Goal: Complete application form: Complete application form

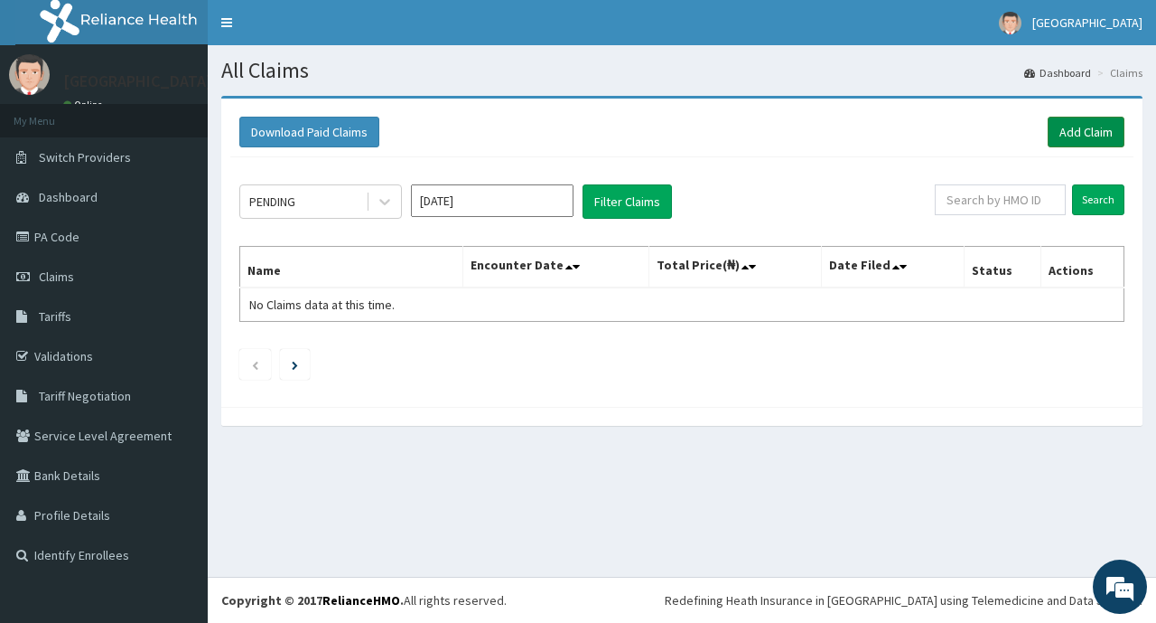
click at [1067, 141] on link "Add Claim" at bounding box center [1086, 132] width 77 height 31
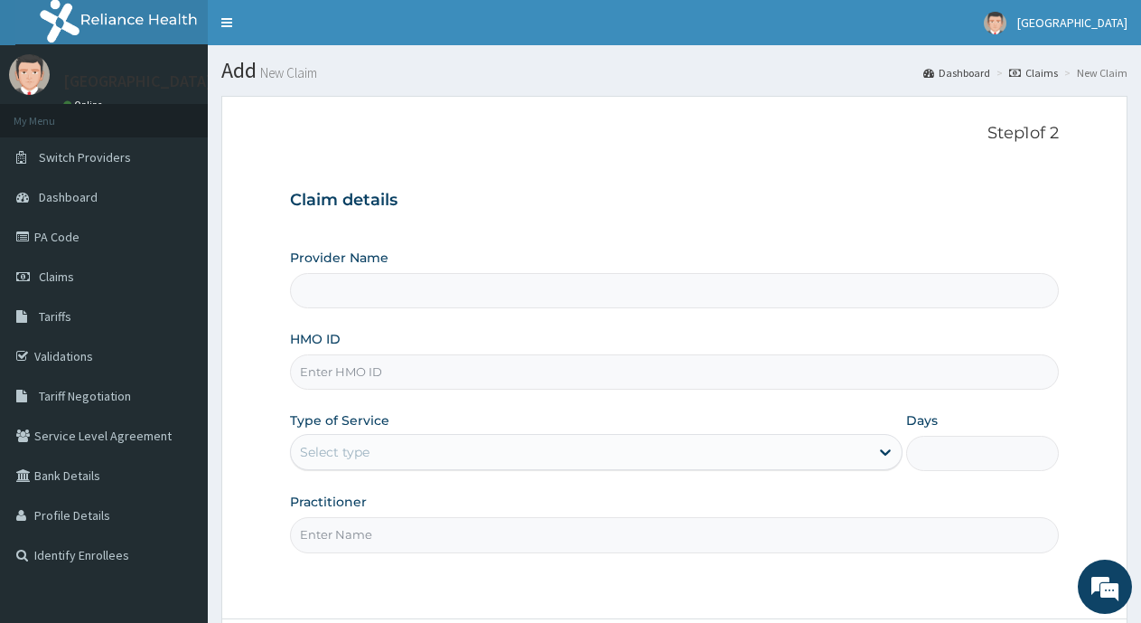
type input "[GEOGRAPHIC_DATA]"
click at [699, 362] on input "HMO ID" at bounding box center [674, 371] width 769 height 35
type input "RTL/10079/A"
click at [608, 461] on div "Select type" at bounding box center [579, 451] width 577 height 29
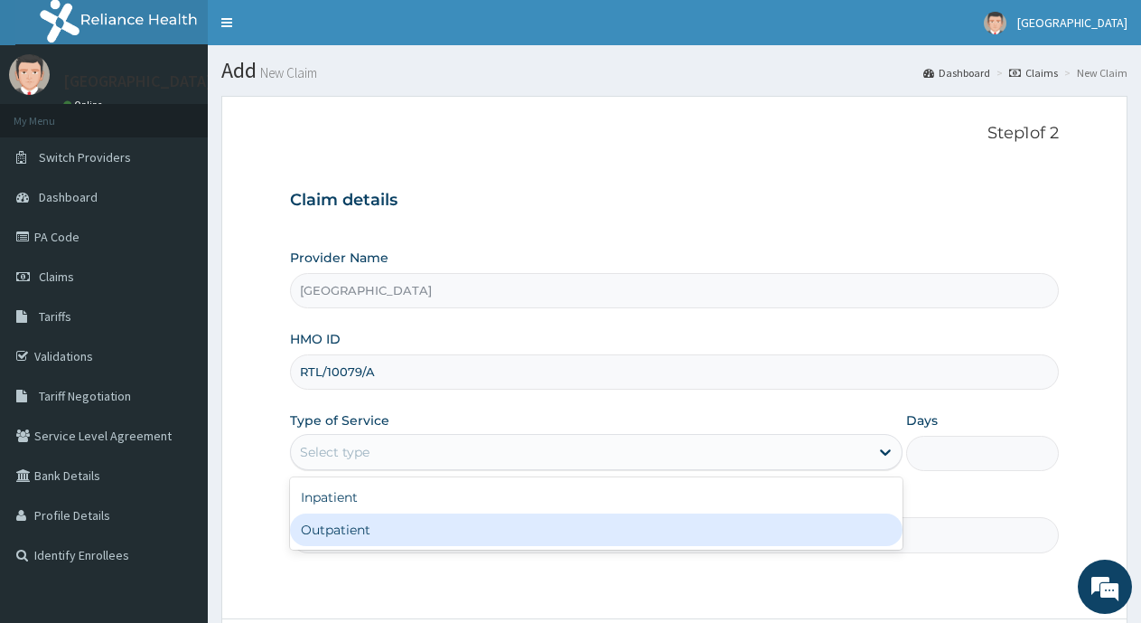
click at [578, 524] on div "Outpatient" at bounding box center [596, 529] width 612 height 33
type input "1"
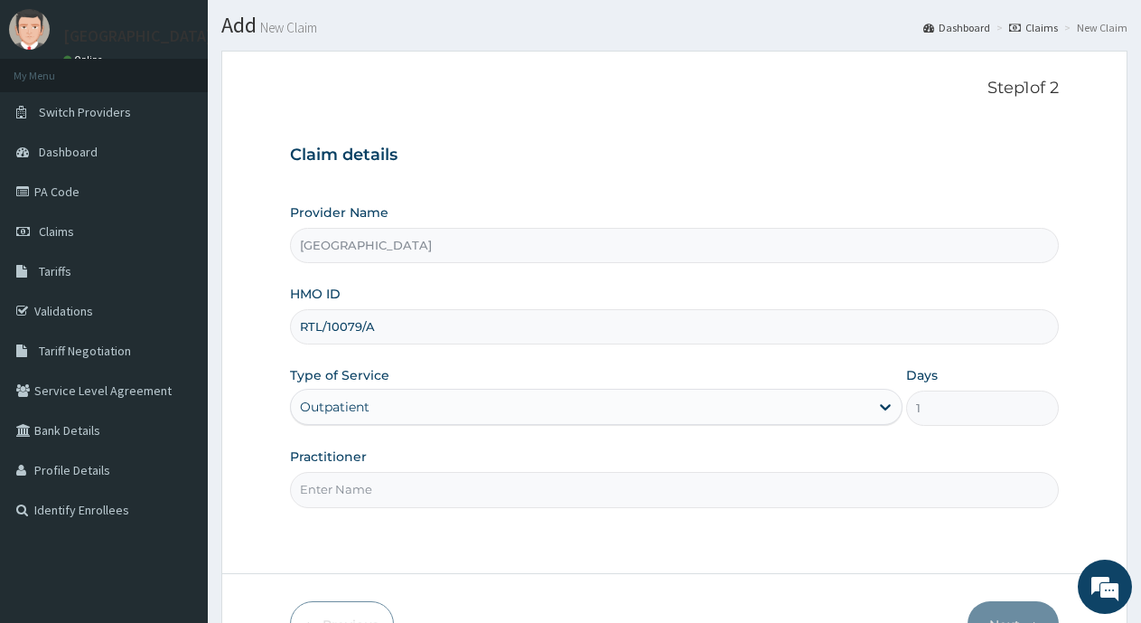
scroll to position [90, 0]
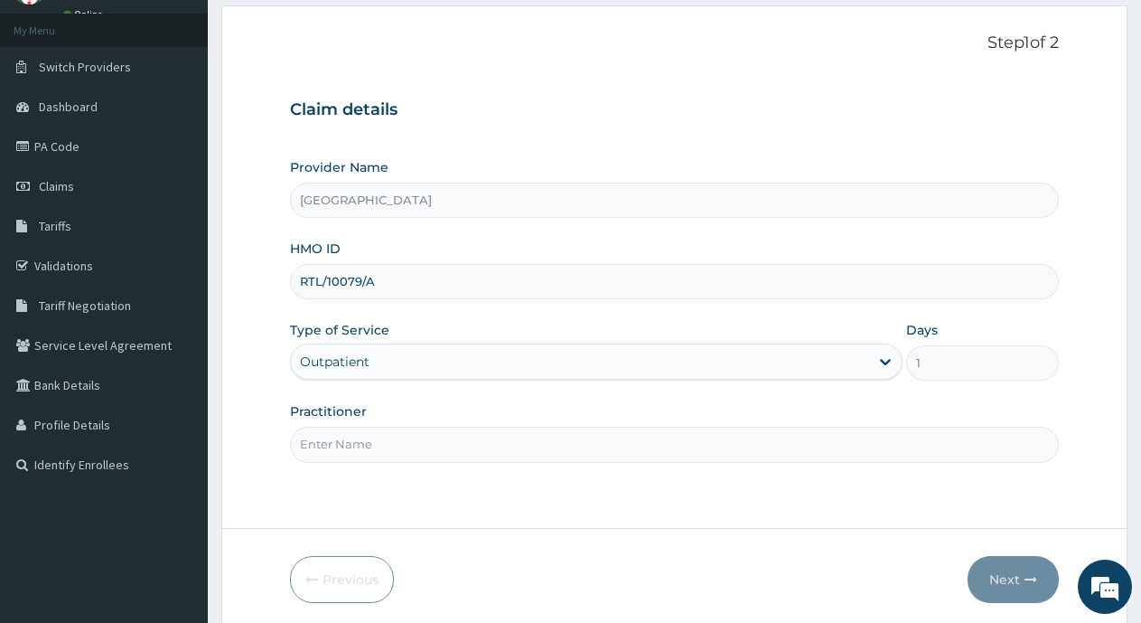
click at [667, 428] on input "Practitioner" at bounding box center [674, 443] width 769 height 35
type input "Dr Okangba"
click at [1016, 588] on button "Next" at bounding box center [1013, 579] width 91 height 47
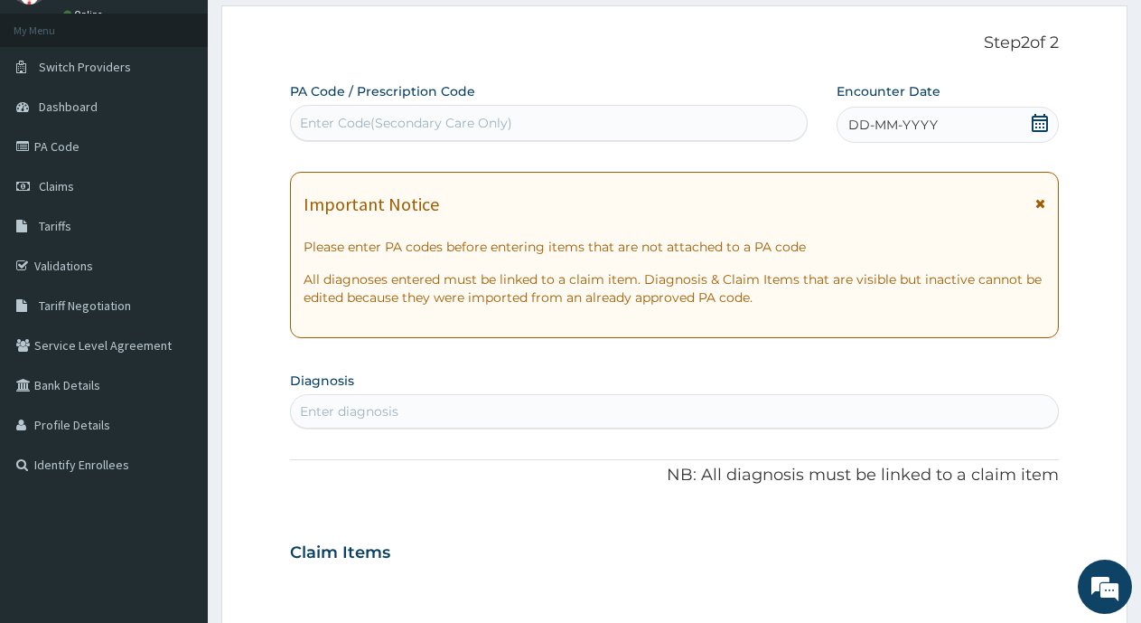
click at [1037, 123] on icon at bounding box center [1040, 123] width 18 height 18
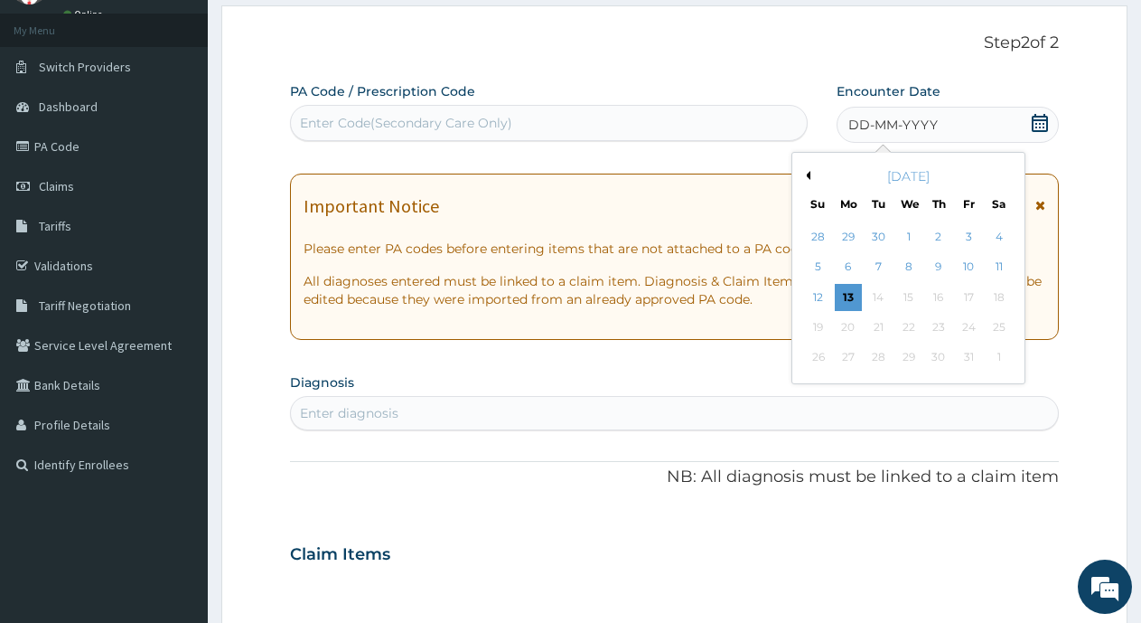
click at [862, 289] on div "12 13 14 15 16 17 18" at bounding box center [908, 297] width 211 height 30
click at [854, 294] on div "13" at bounding box center [848, 297] width 27 height 27
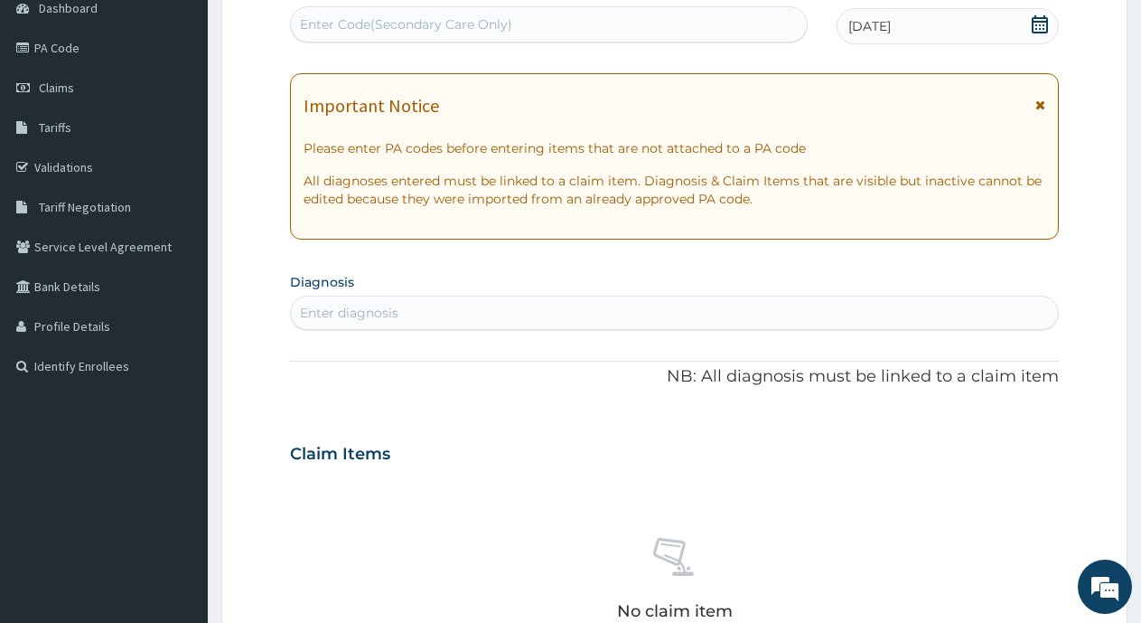
scroll to position [271, 0]
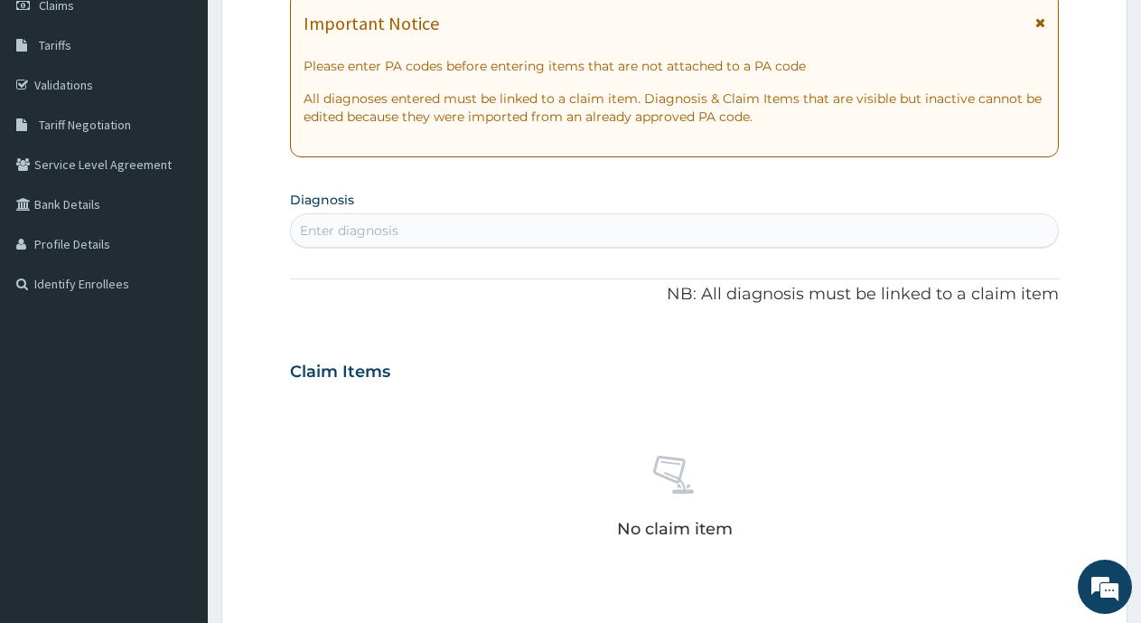
click at [589, 220] on div "Enter diagnosis" at bounding box center [674, 230] width 767 height 29
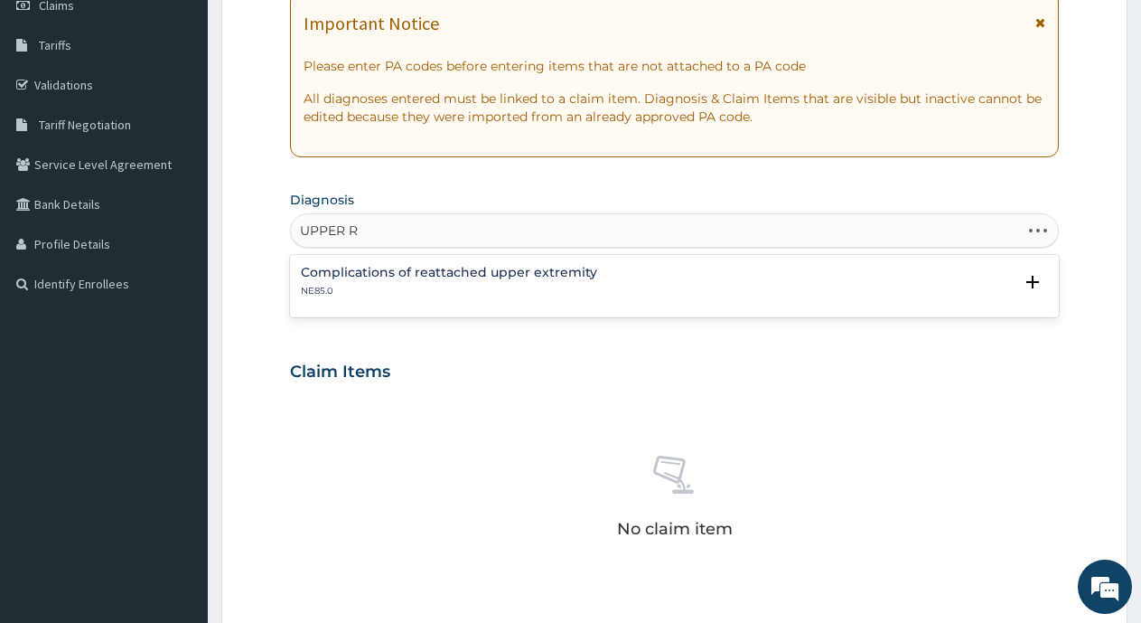
type input "UPPER"
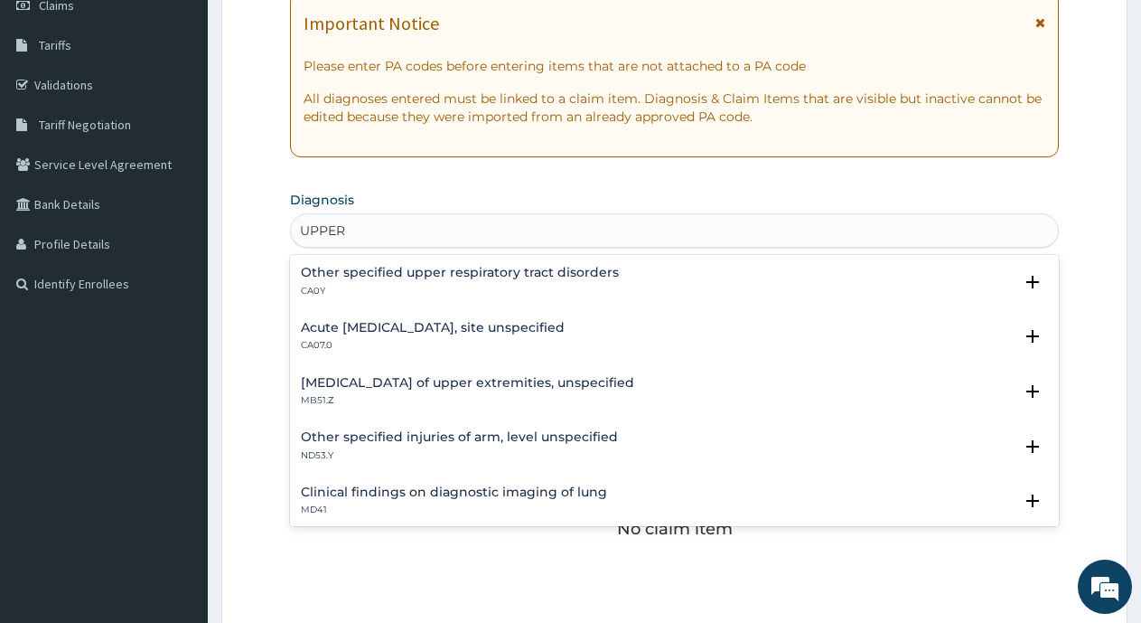
click at [546, 323] on h4 "Acute upper respiratory infection, site unspecified" at bounding box center [433, 328] width 264 height 14
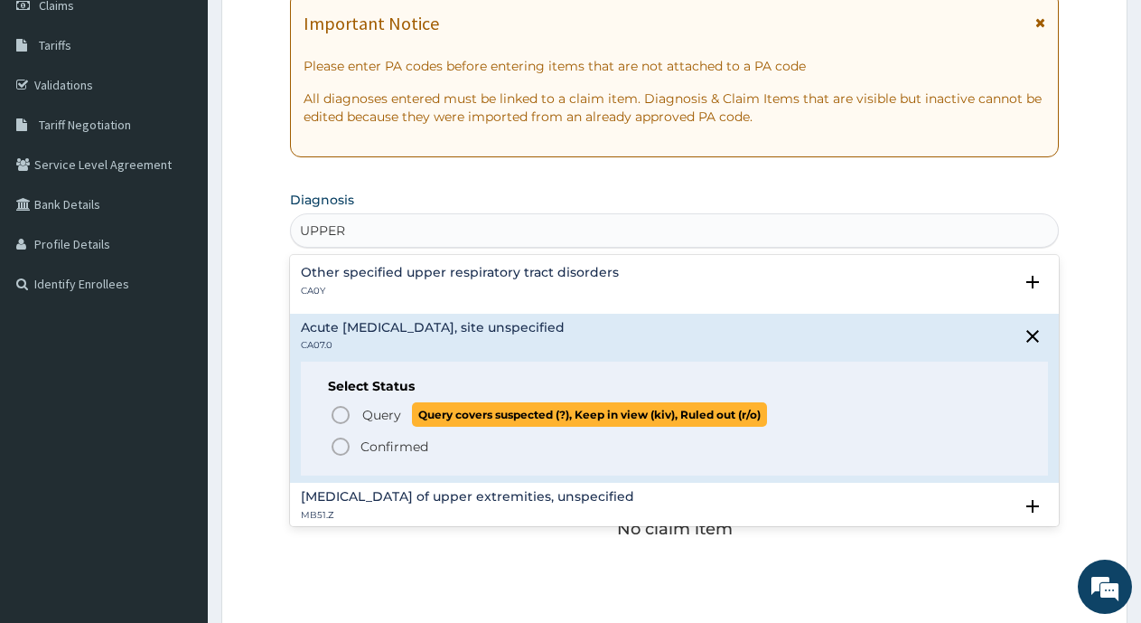
click at [335, 406] on icon "status option query" at bounding box center [341, 415] width 22 height 22
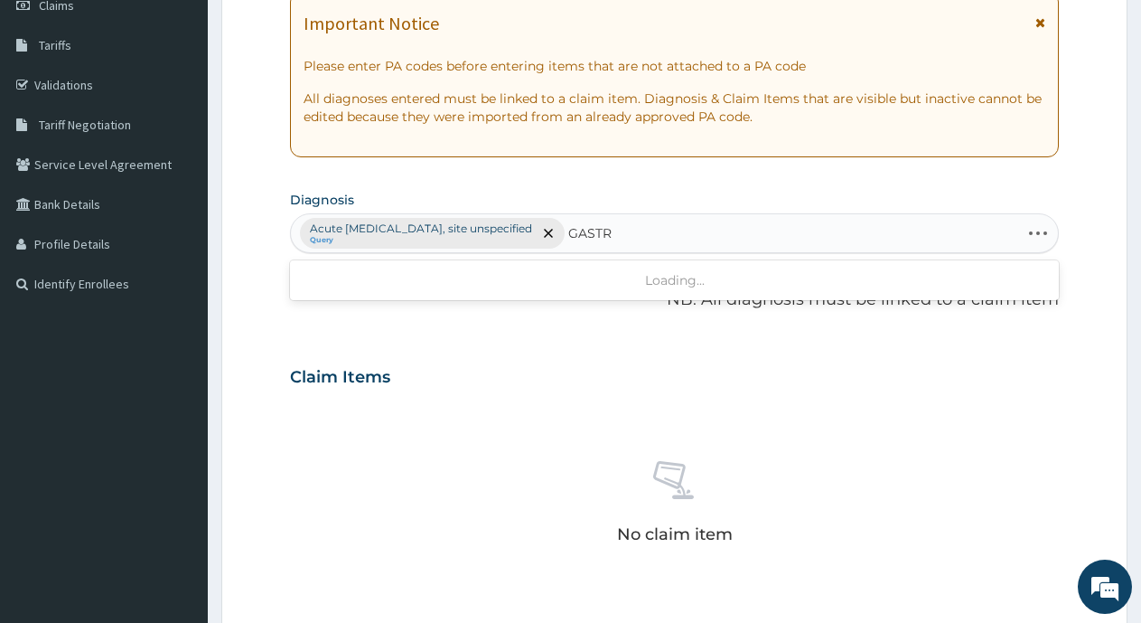
type input "GASTRO"
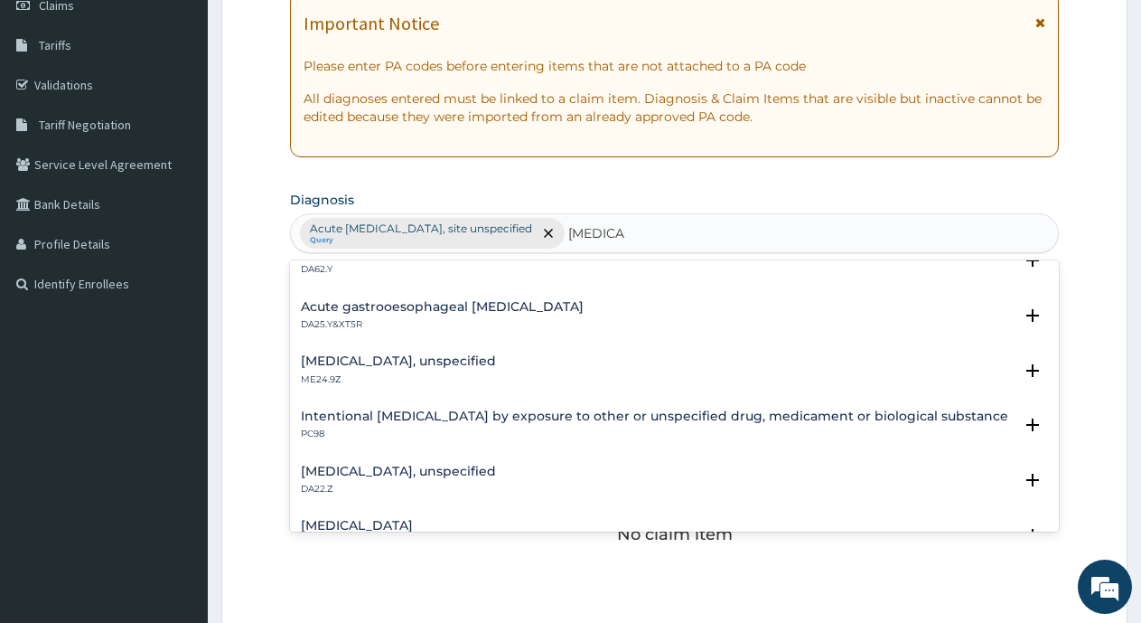
scroll to position [994, 0]
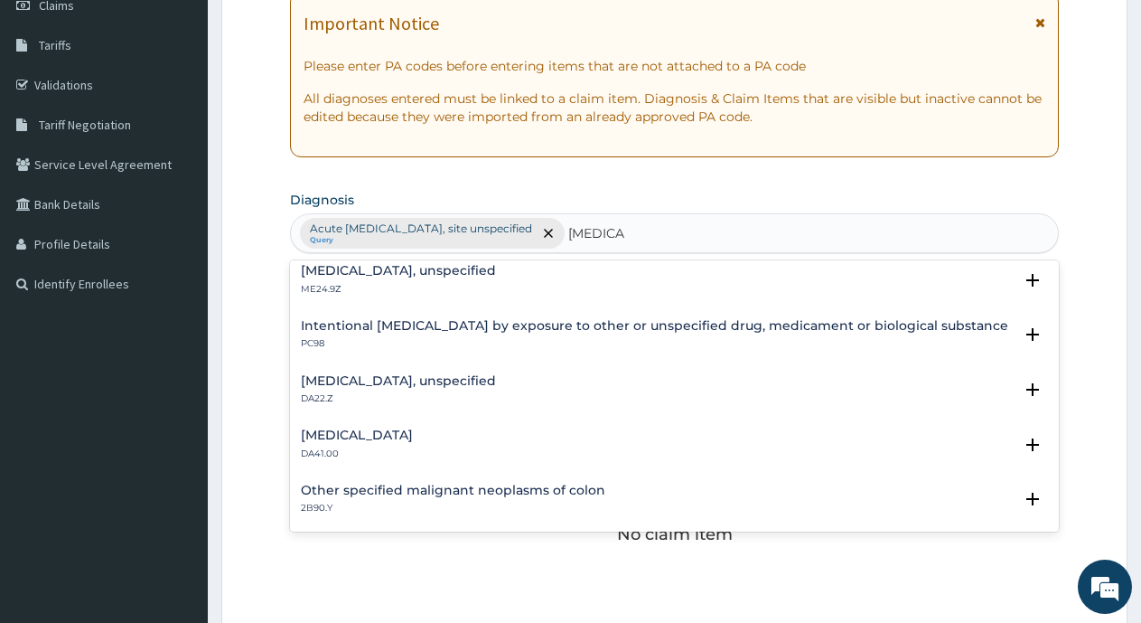
click at [345, 395] on p "DA22.Z" at bounding box center [398, 398] width 195 height 13
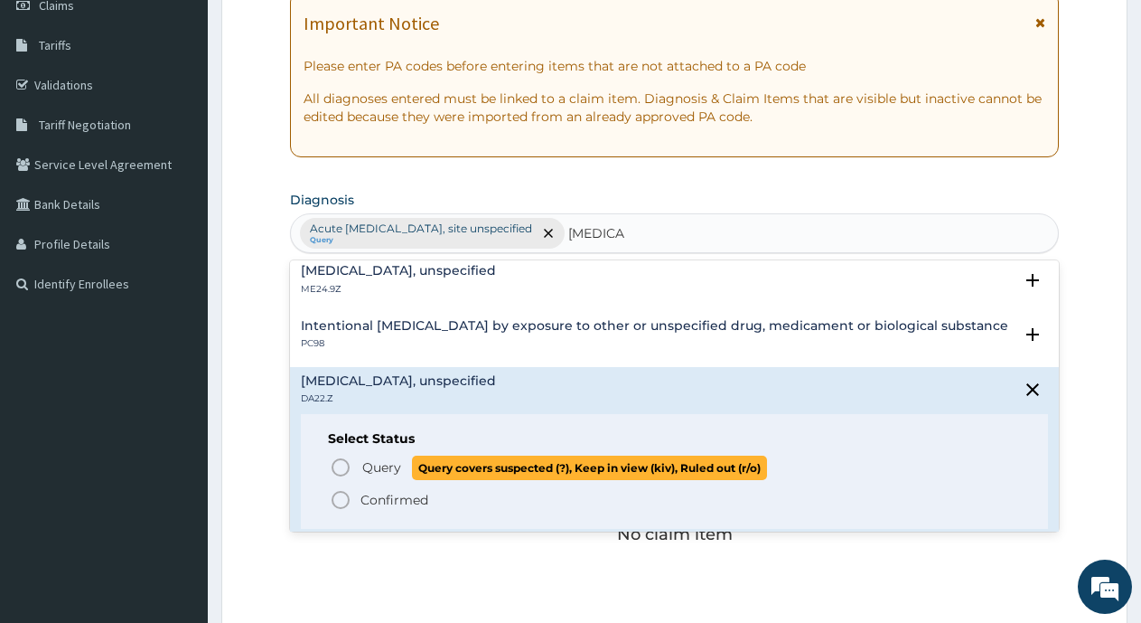
click at [342, 475] on circle "status option query" at bounding box center [340, 467] width 16 height 16
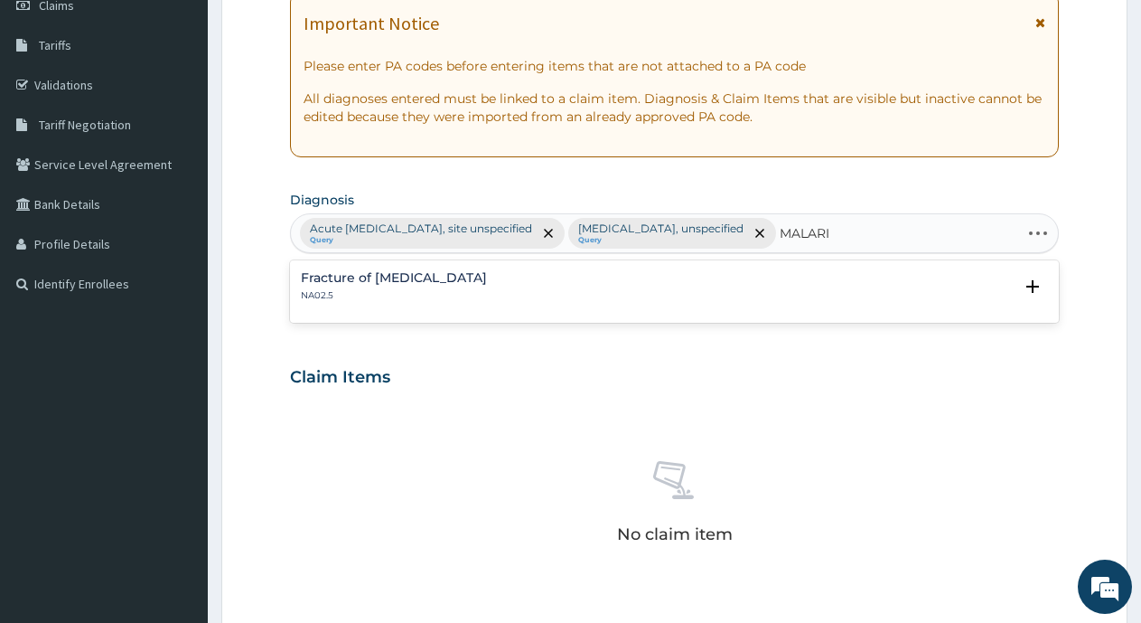
type input "MALARIA"
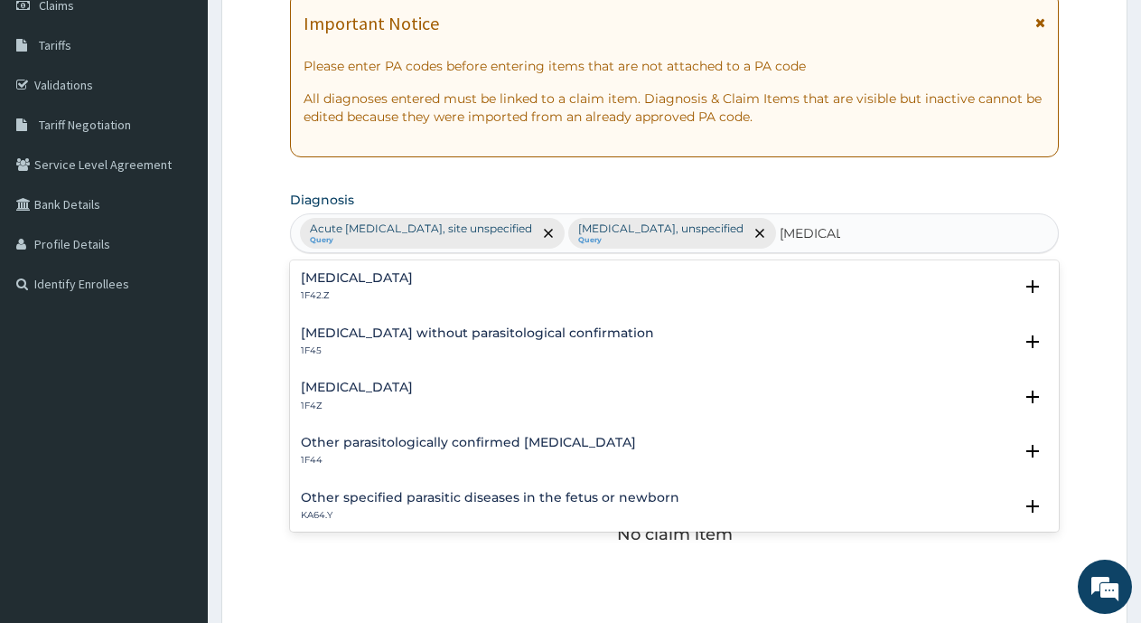
click at [395, 389] on h4 "Malaria, unspecified" at bounding box center [357, 387] width 112 height 14
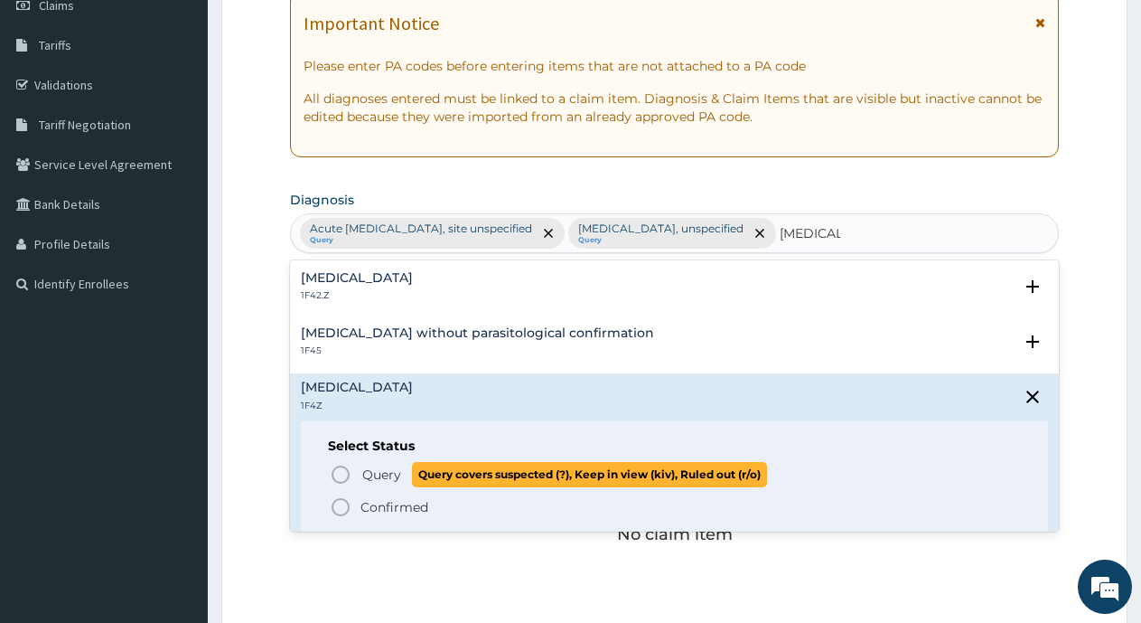
click at [338, 465] on icon "status option query" at bounding box center [341, 474] width 22 height 22
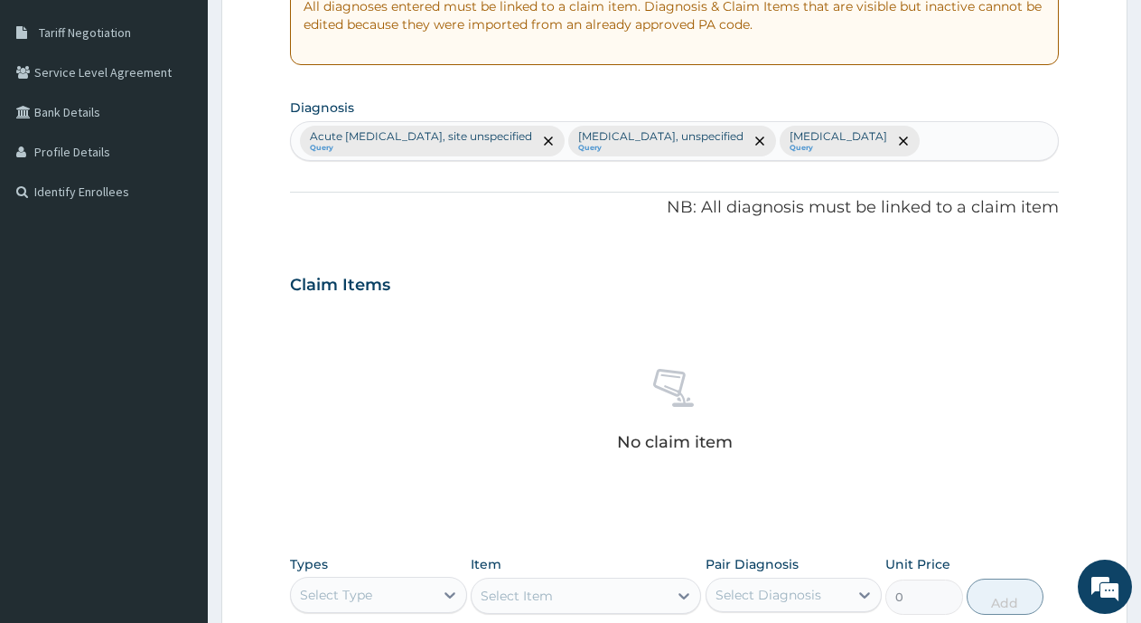
scroll to position [452, 0]
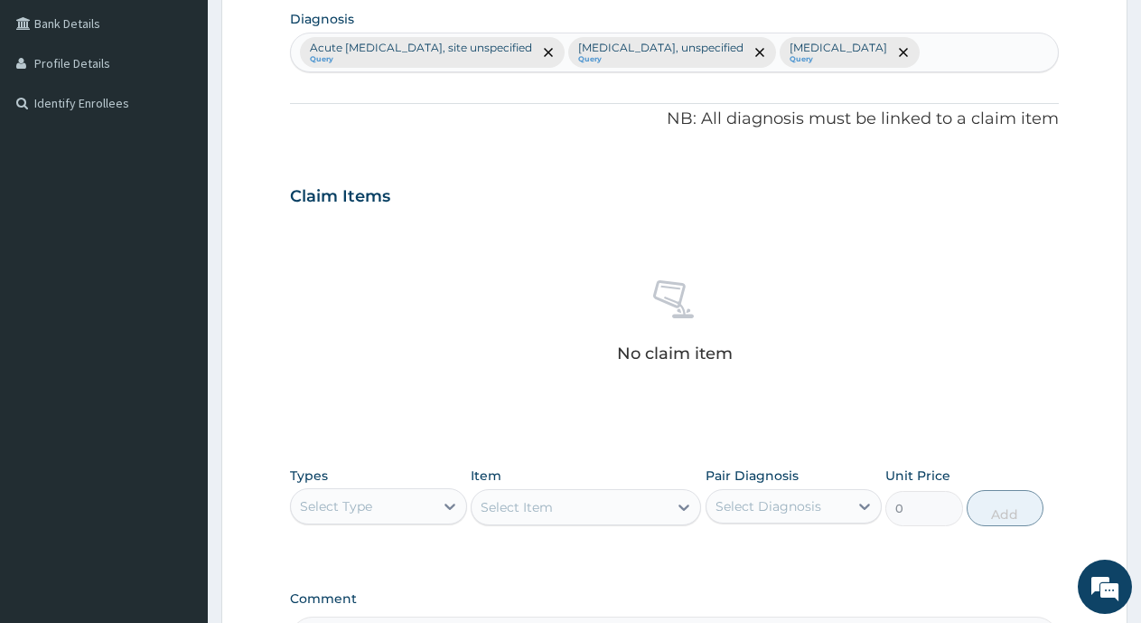
click at [326, 520] on div "Types Select Type" at bounding box center [378, 496] width 177 height 60
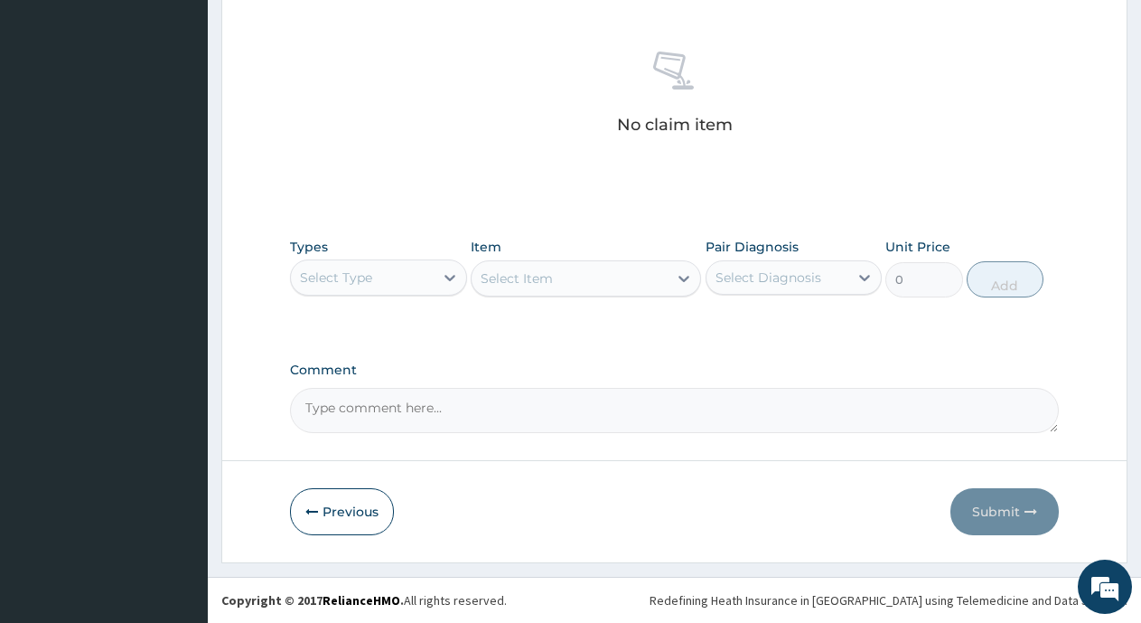
scroll to position [715, 0]
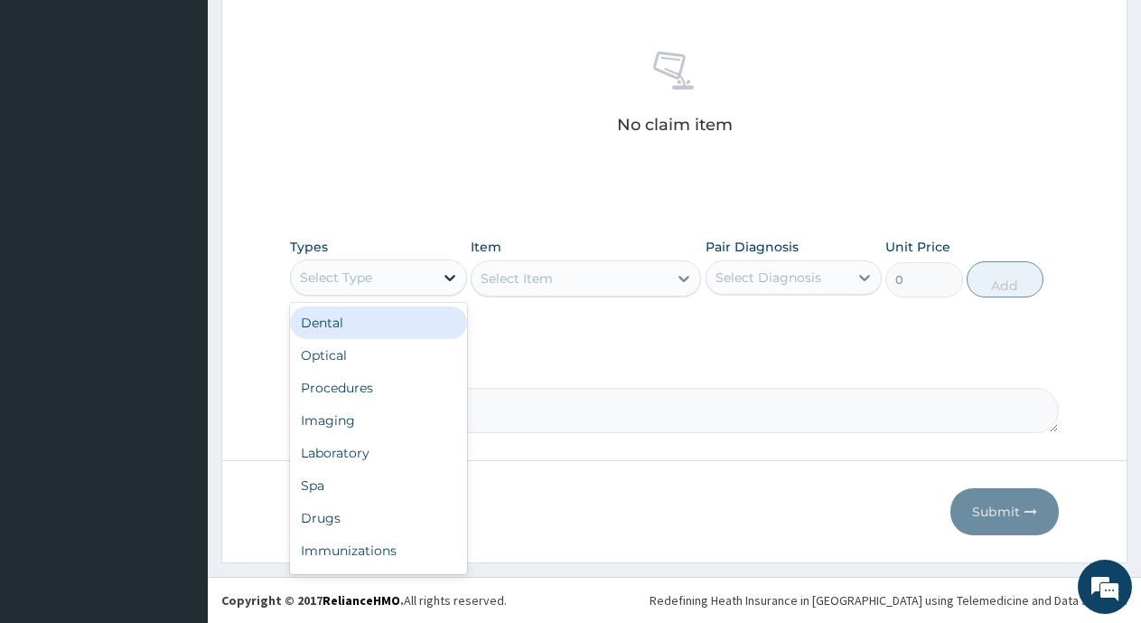
click at [437, 283] on div at bounding box center [450, 277] width 33 height 33
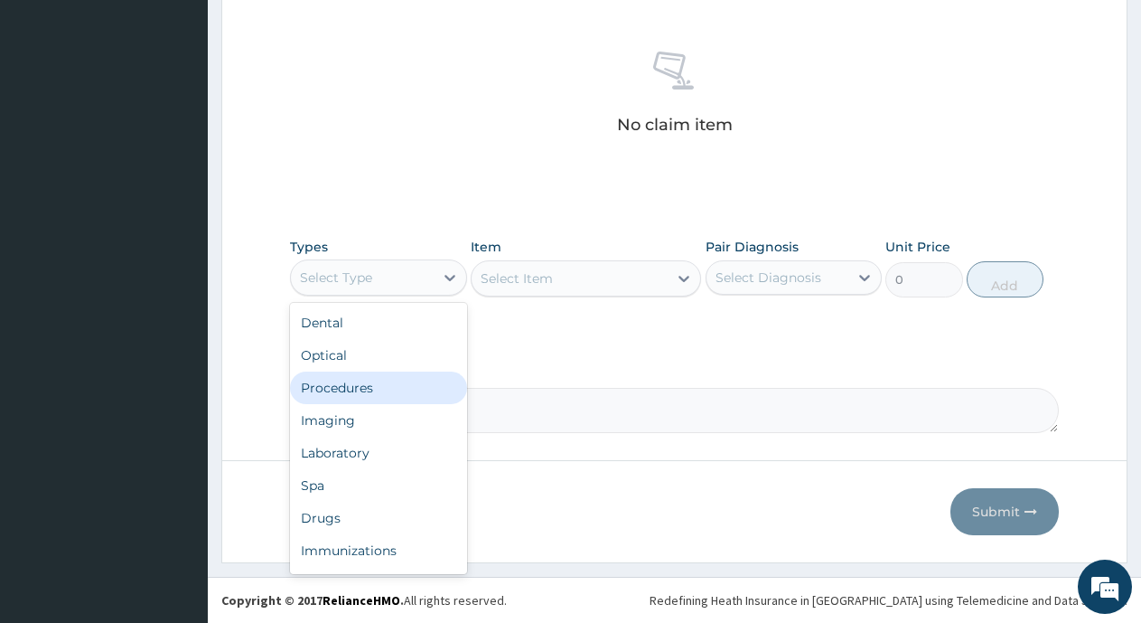
click at [377, 399] on div "Procedures" at bounding box center [378, 387] width 177 height 33
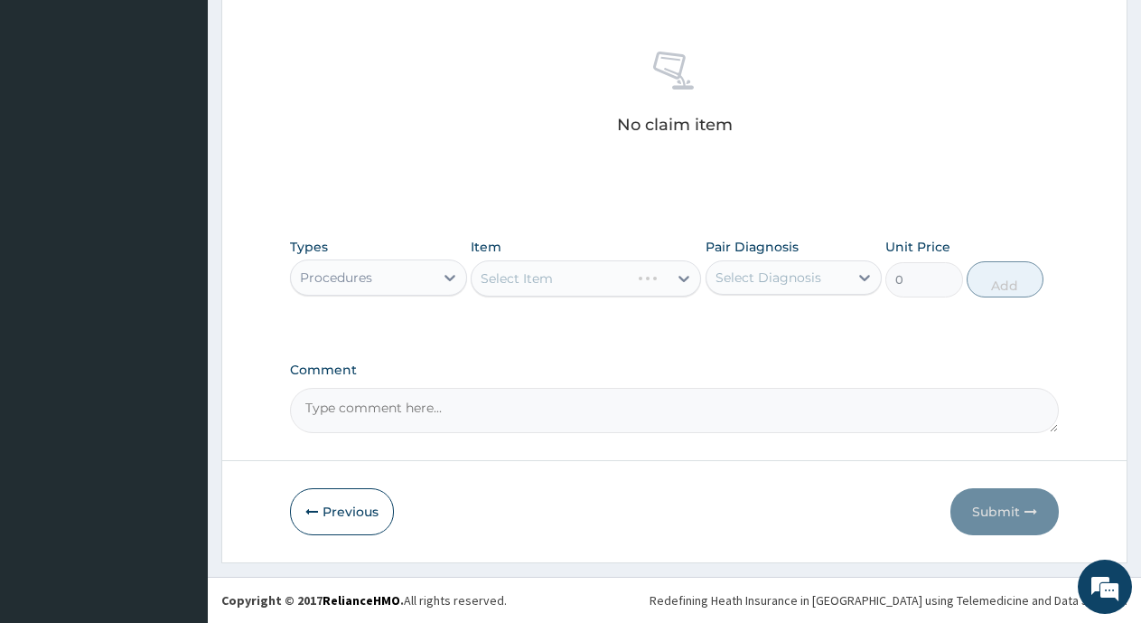
click at [576, 280] on div "Select Item" at bounding box center [586, 278] width 230 height 36
click at [576, 280] on div "Select Item" at bounding box center [570, 278] width 196 height 29
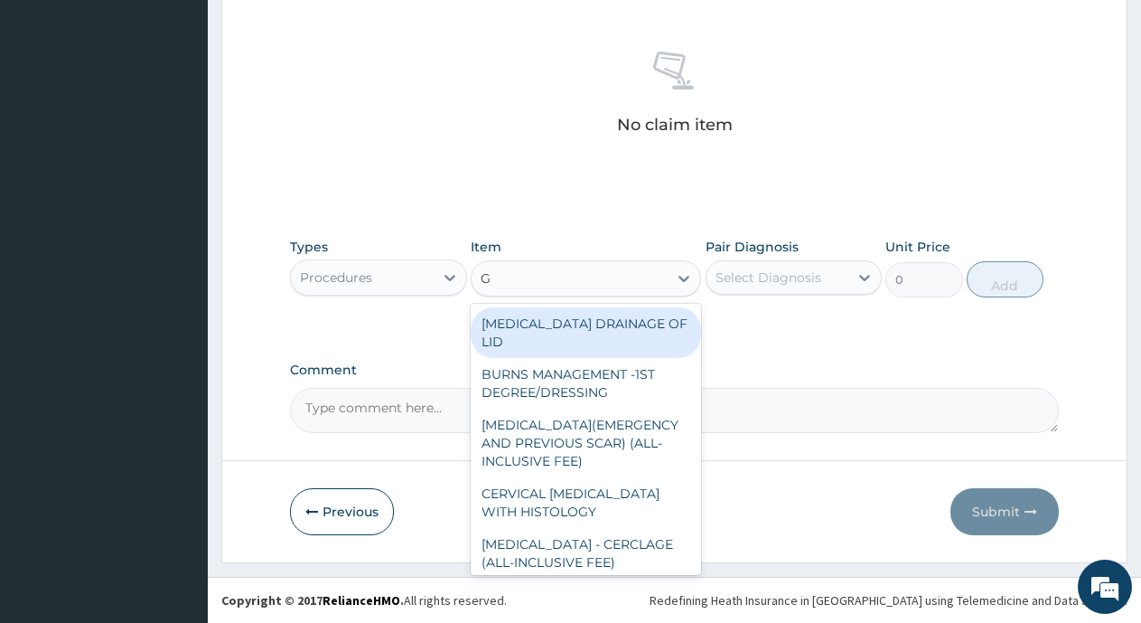
type input "GP"
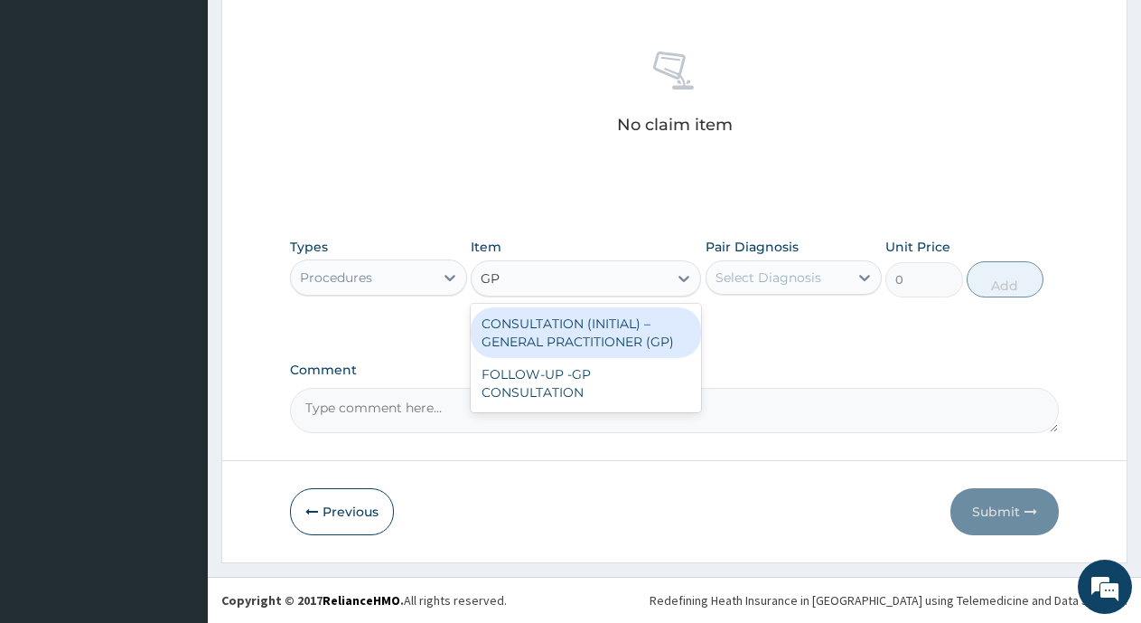
click at [545, 321] on div "CONSULTATION (INITIAL) – GENERAL PRACTITIONER (GP)" at bounding box center [586, 332] width 230 height 51
type input "3000"
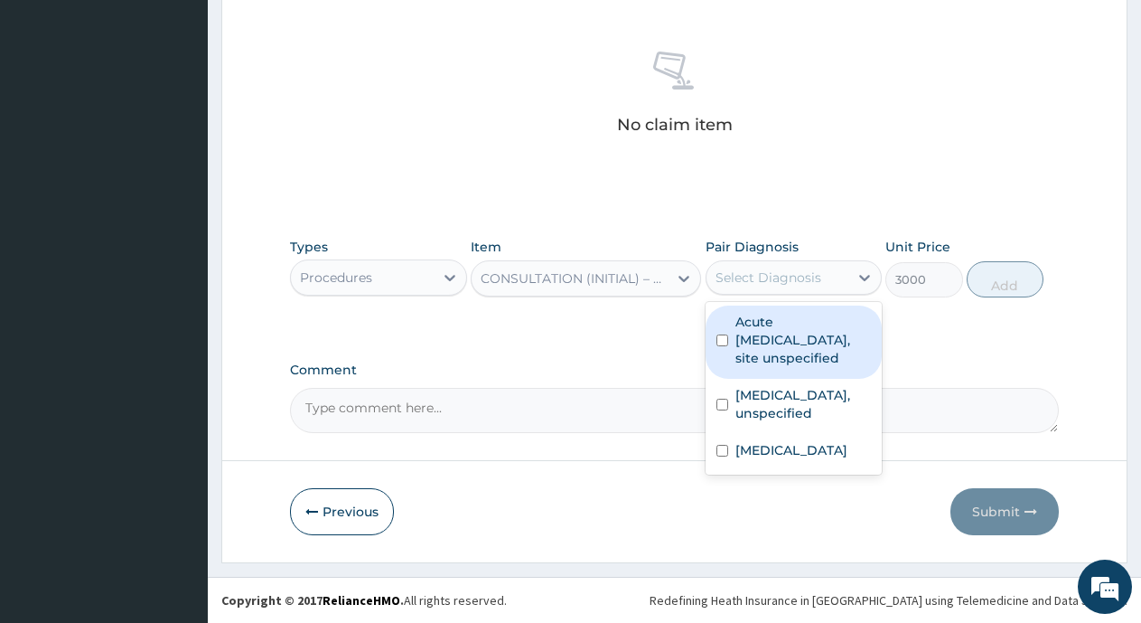
click at [719, 268] on div "Select Diagnosis" at bounding box center [769, 277] width 106 height 18
click at [721, 345] on input "checkbox" at bounding box center [722, 340] width 12 height 12
checkbox input "true"
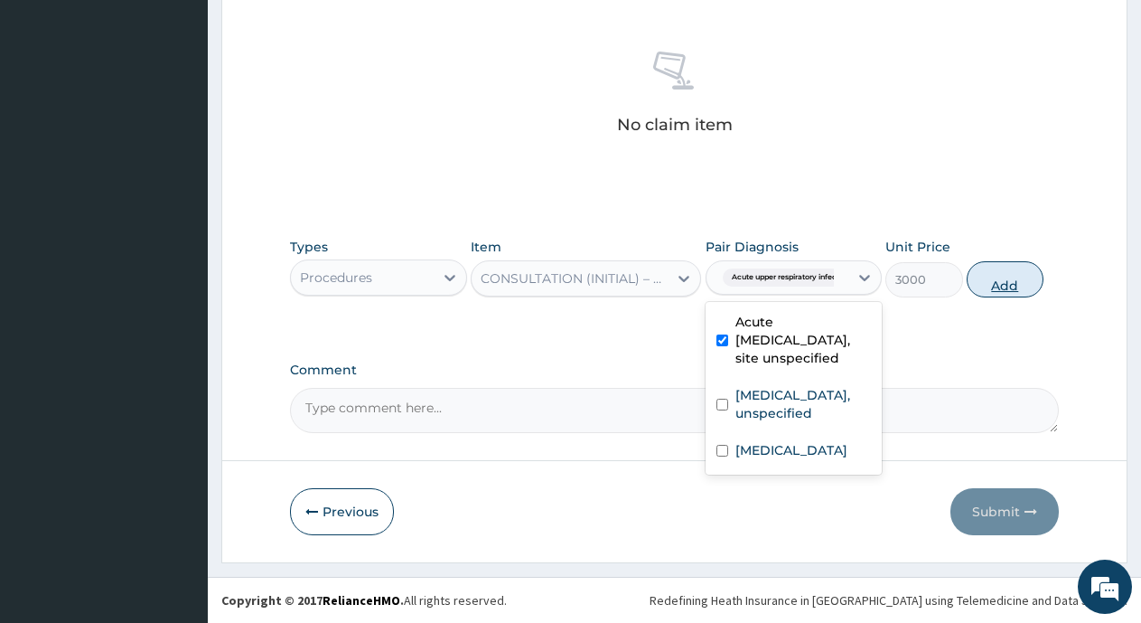
click at [1031, 287] on button "Add" at bounding box center [1005, 279] width 77 height 36
type input "0"
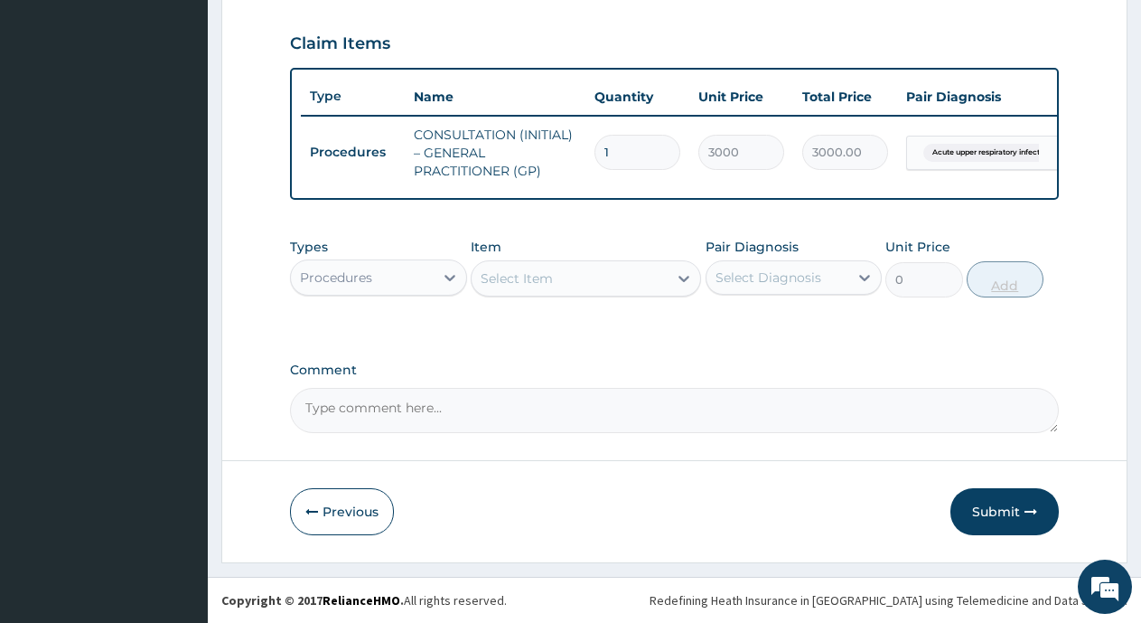
scroll to position [654, 0]
click at [560, 275] on div "Select Item" at bounding box center [570, 278] width 196 height 29
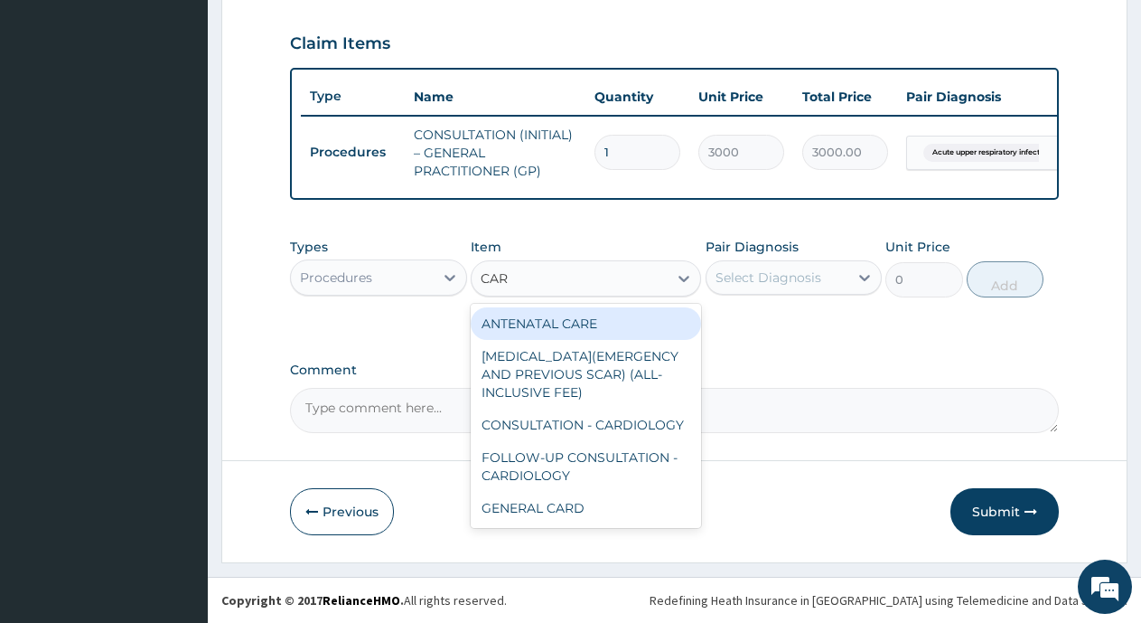
type input "CARD"
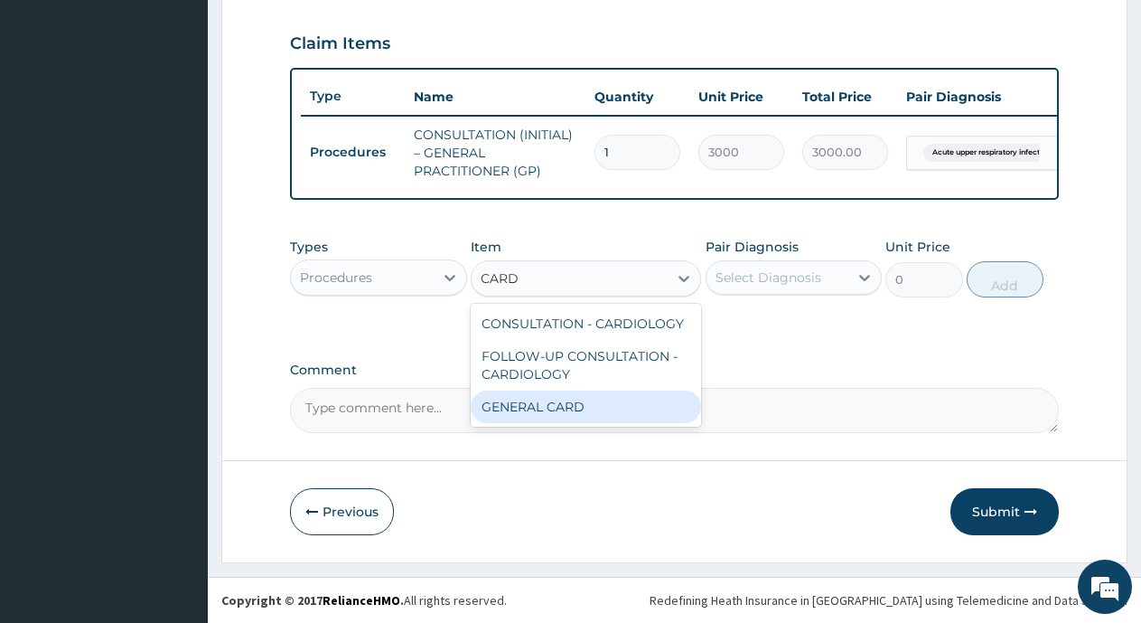
click at [574, 426] on div "CONSULTATION - CARDIOLOGY FOLLOW-UP CONSULTATION - CARDIOLOGY GENERAL CARD" at bounding box center [586, 365] width 230 height 123
click at [574, 414] on div "GENERAL CARD" at bounding box center [586, 406] width 230 height 33
type input "2500"
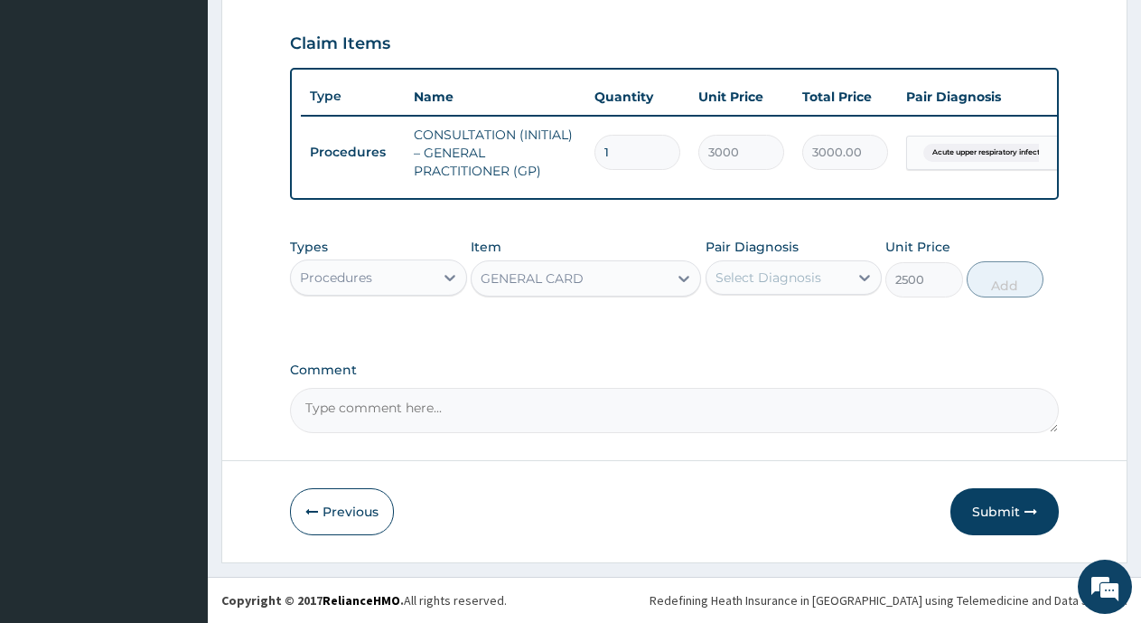
click at [768, 287] on div "Select Diagnosis" at bounding box center [778, 277] width 143 height 29
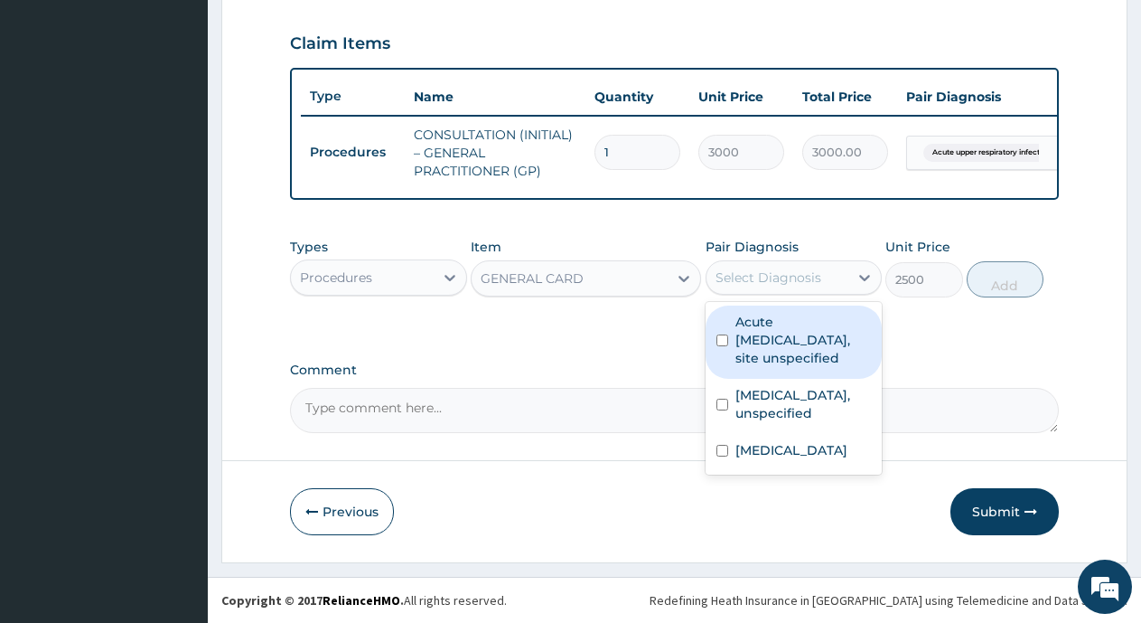
click at [727, 342] on input "checkbox" at bounding box center [722, 340] width 12 height 12
checkbox input "true"
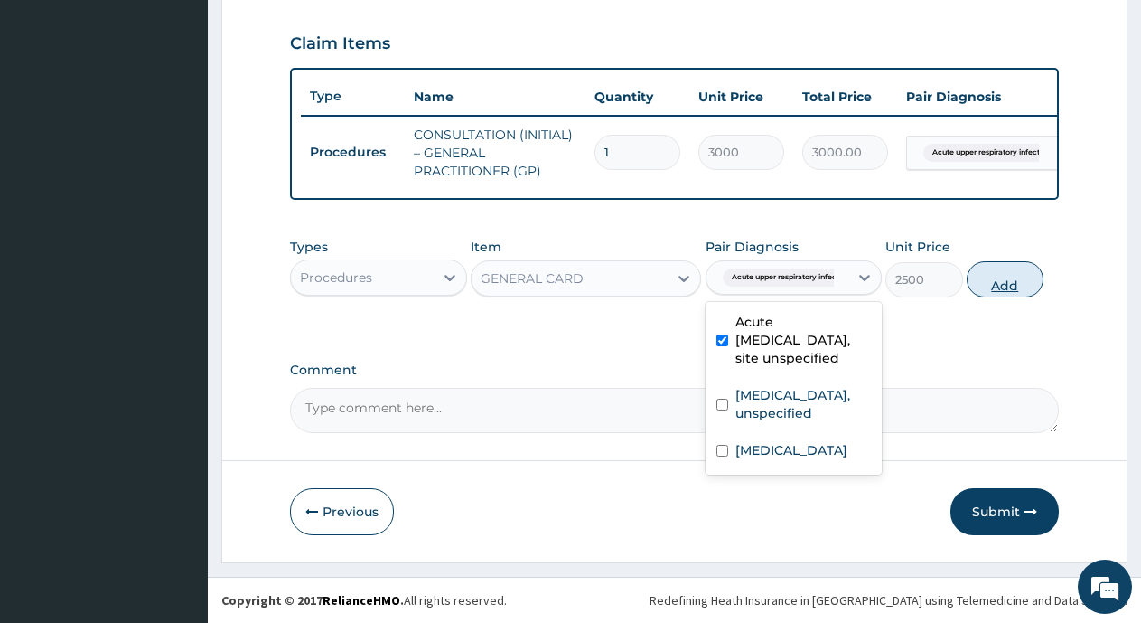
click at [1009, 286] on button "Add" at bounding box center [1005, 279] width 77 height 36
type input "0"
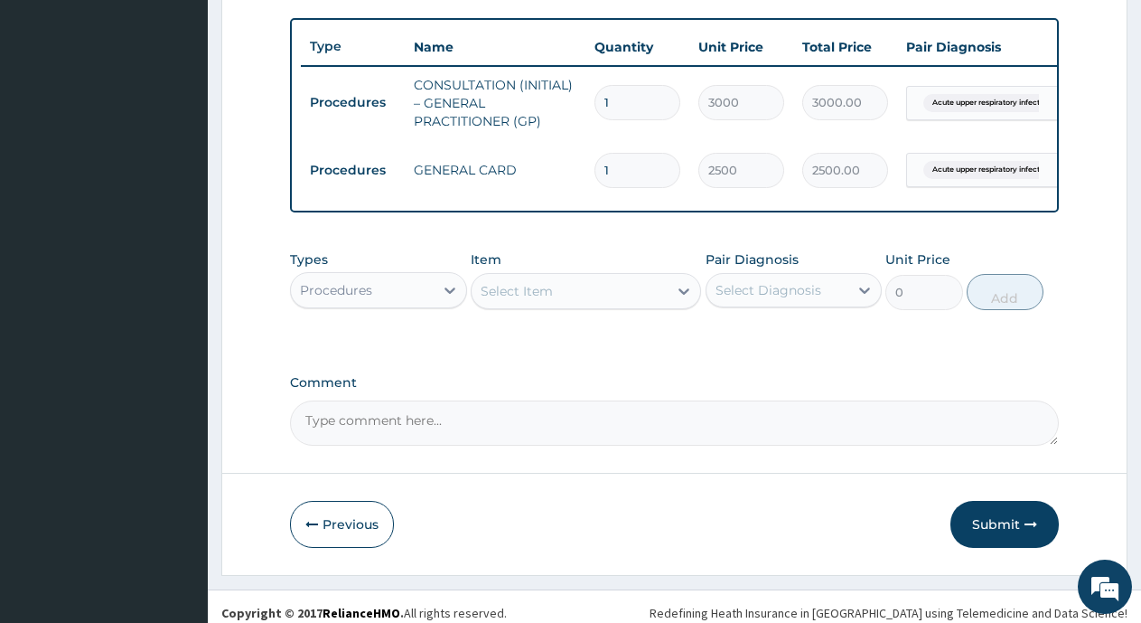
click at [382, 304] on div "Procedures" at bounding box center [362, 290] width 143 height 29
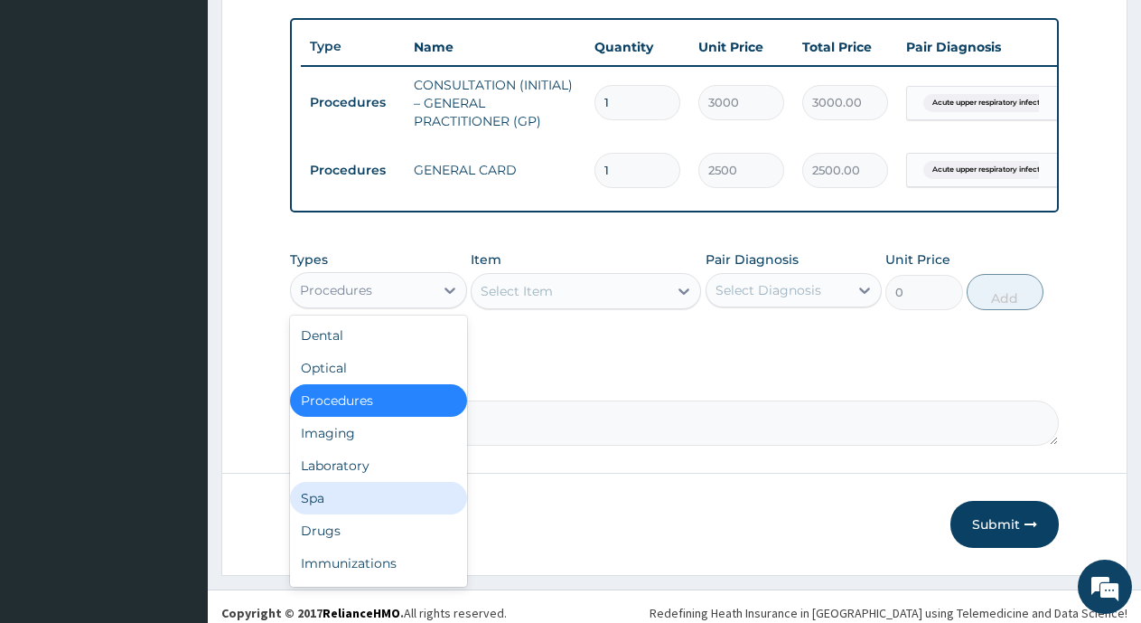
scroll to position [61, 0]
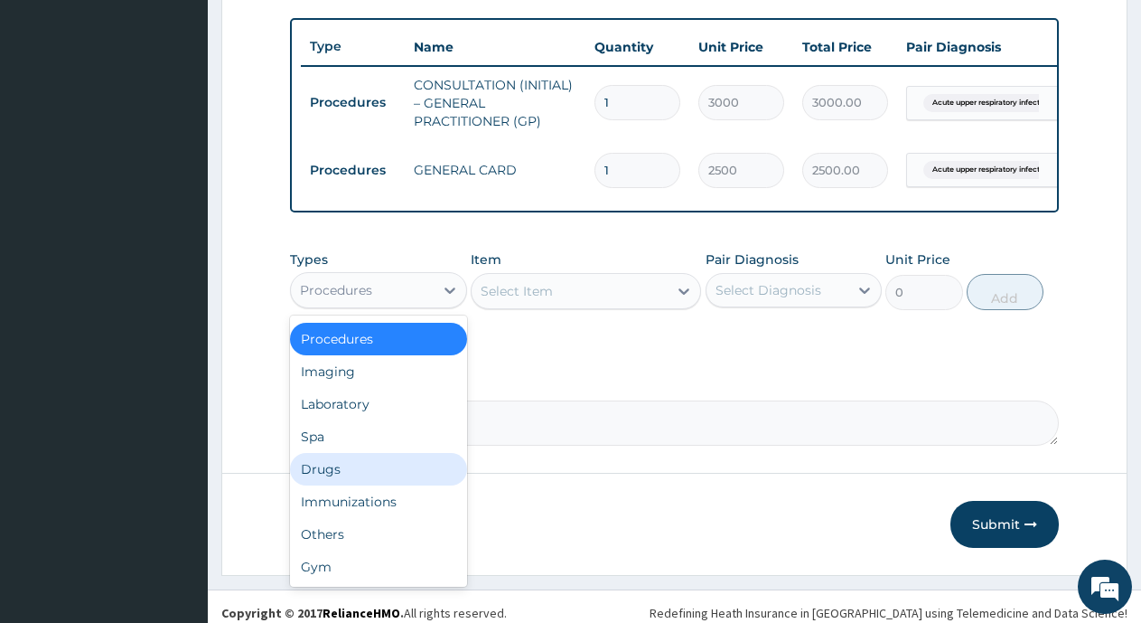
click at [333, 485] on div "Drugs" at bounding box center [378, 469] width 177 height 33
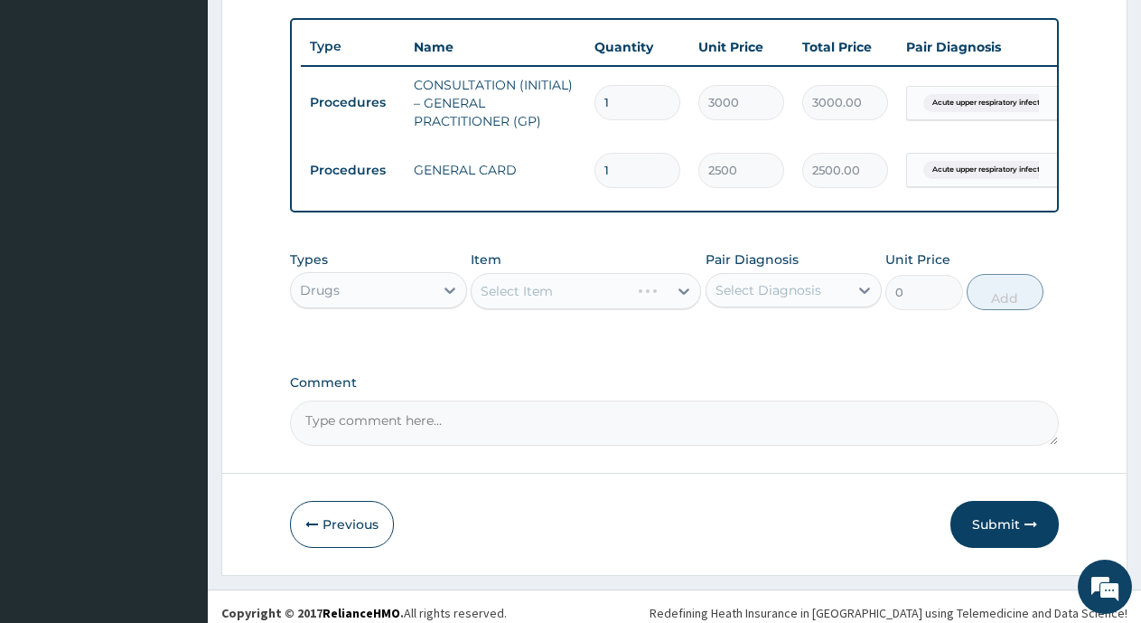
click at [526, 309] on div "Select Item" at bounding box center [586, 291] width 230 height 36
click at [520, 300] on div "Select Item" at bounding box center [517, 291] width 72 height 18
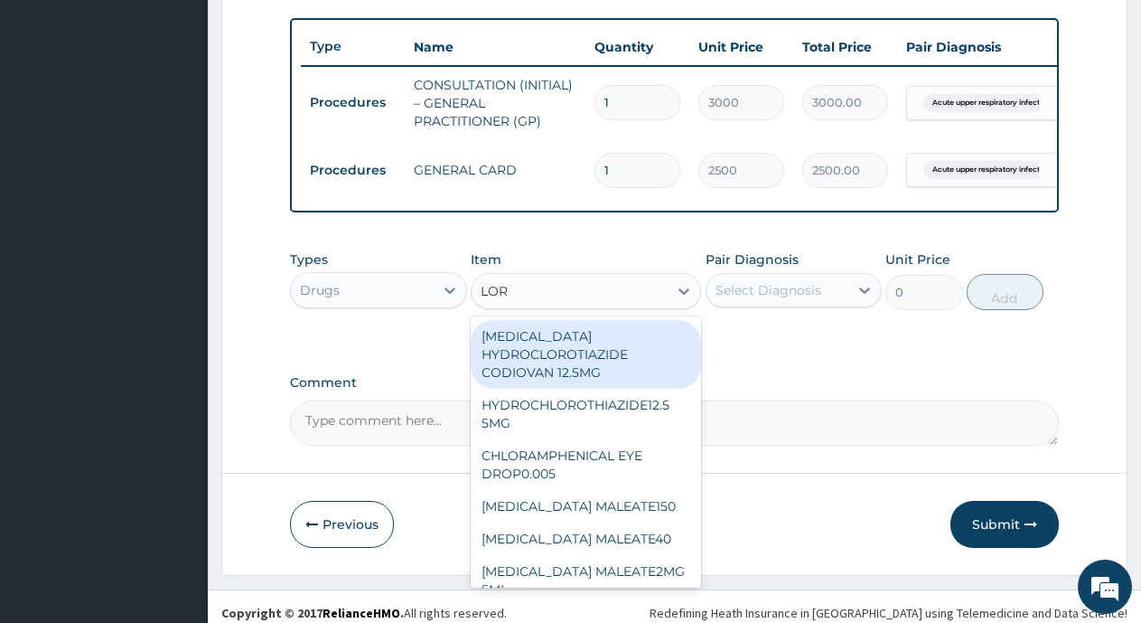
type input "LORA"
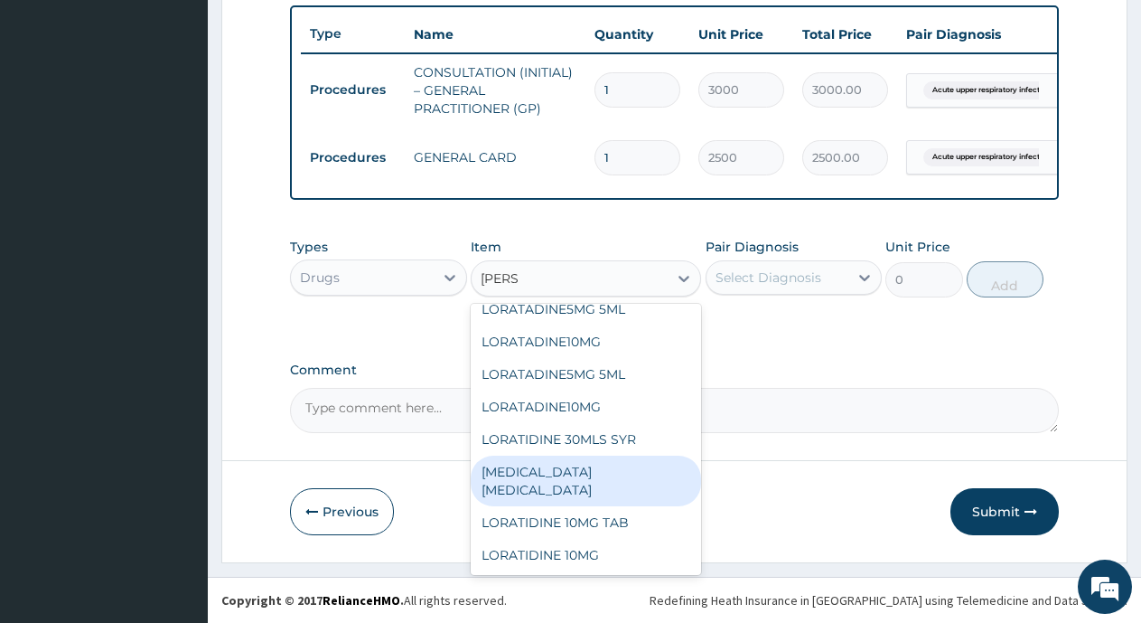
scroll to position [716, 0]
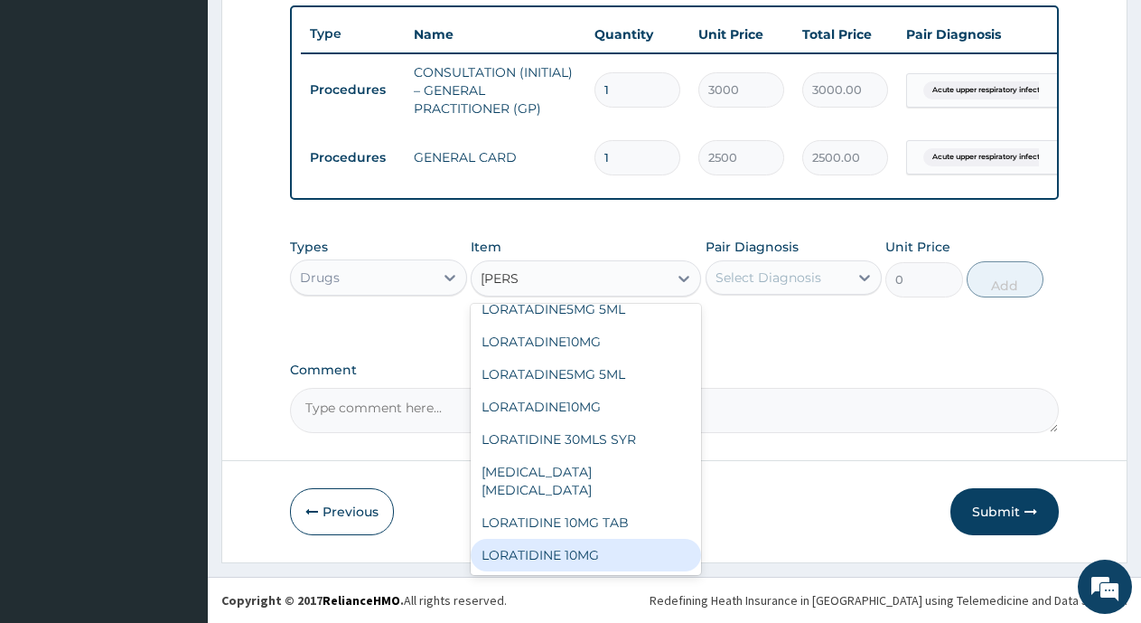
click at [576, 565] on div "LORATIDINE 10MG" at bounding box center [586, 554] width 230 height 33
type input "100"
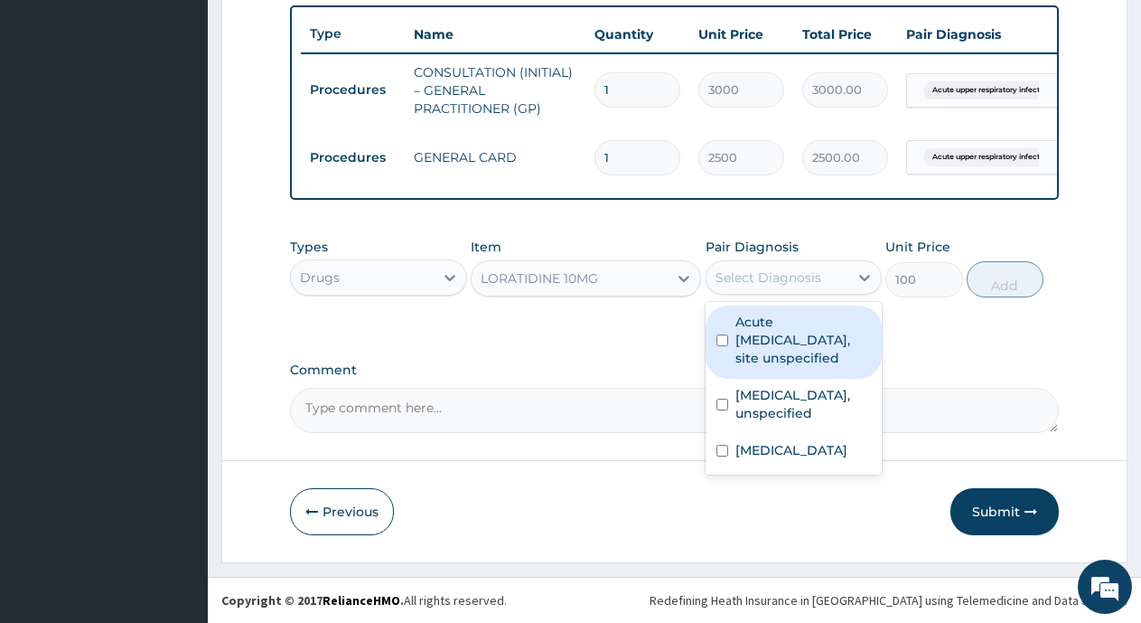
click at [753, 286] on div "Select Diagnosis" at bounding box center [769, 277] width 106 height 18
click at [719, 342] on input "checkbox" at bounding box center [722, 340] width 12 height 12
checkbox input "true"
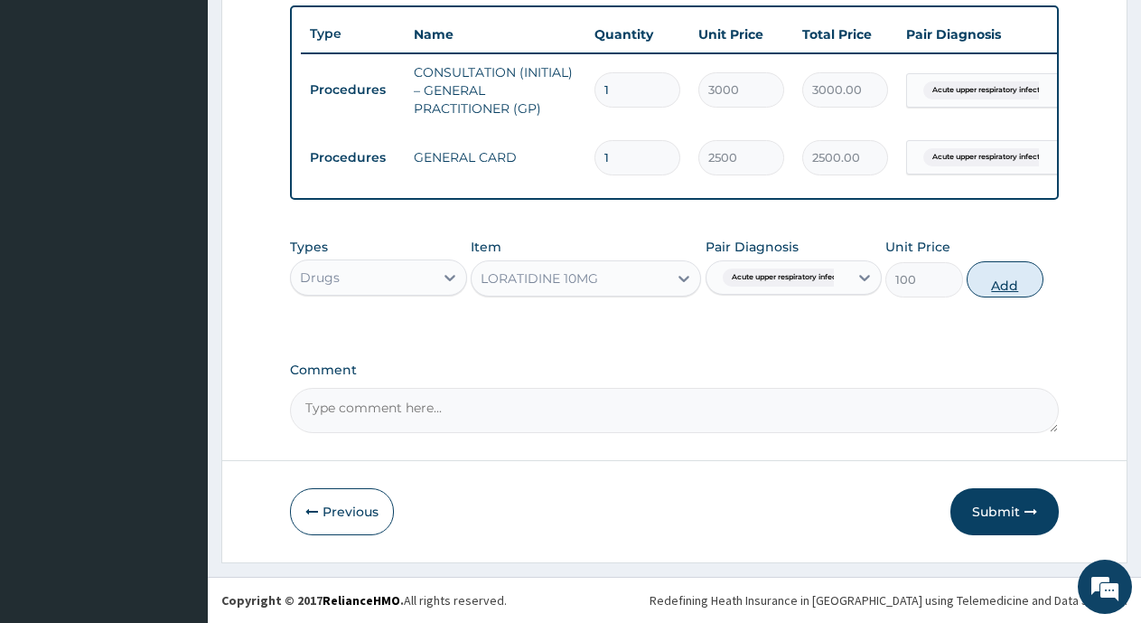
click at [1019, 290] on button "Add" at bounding box center [1005, 279] width 77 height 36
type input "0"
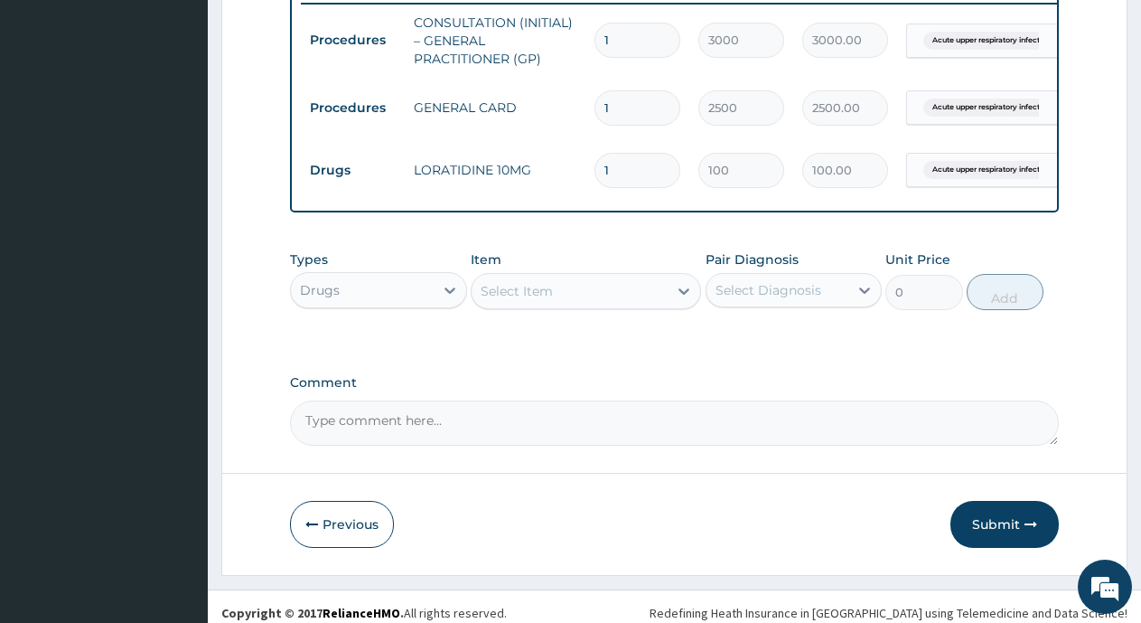
type input "10"
type input "1000.00"
type input "10"
click at [601, 305] on div "Select Item" at bounding box center [570, 290] width 196 height 29
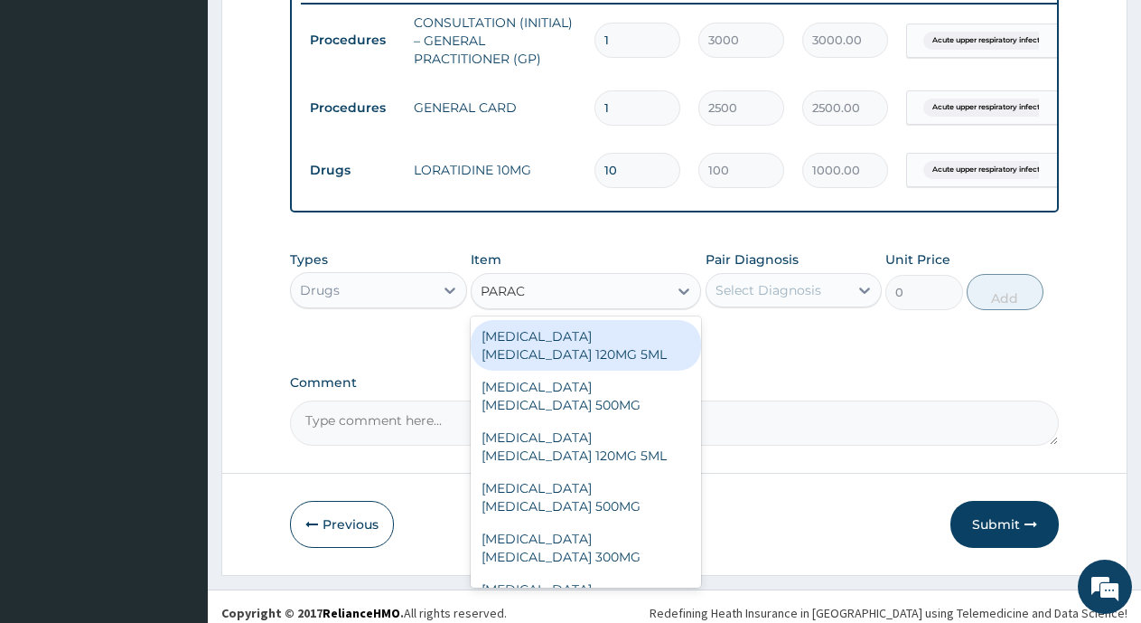
type input "PARACE"
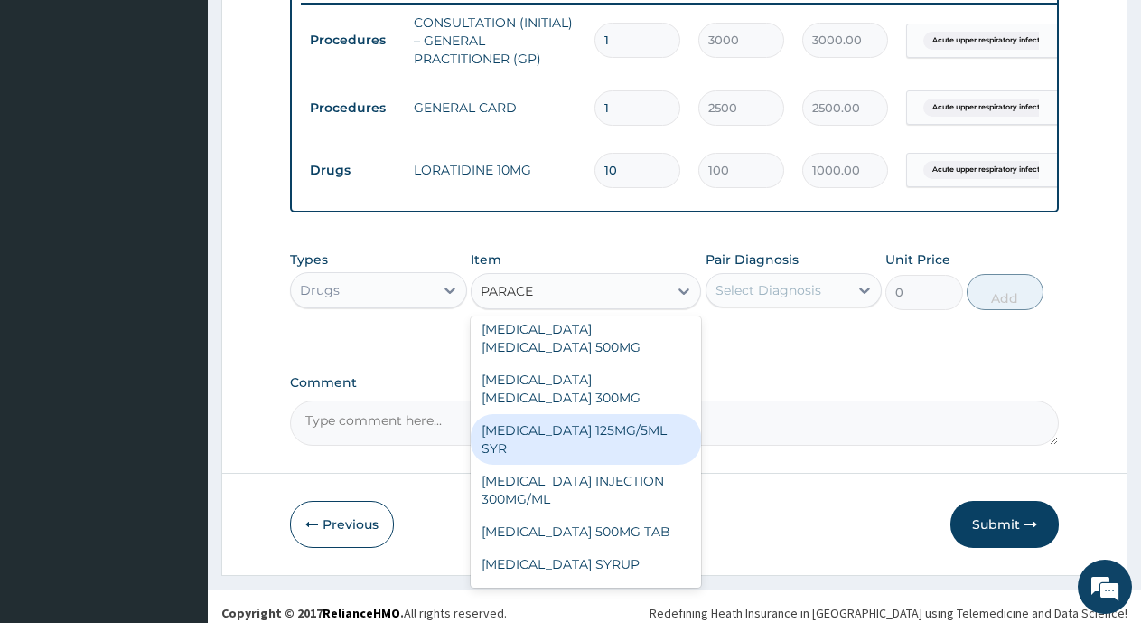
scroll to position [390, 0]
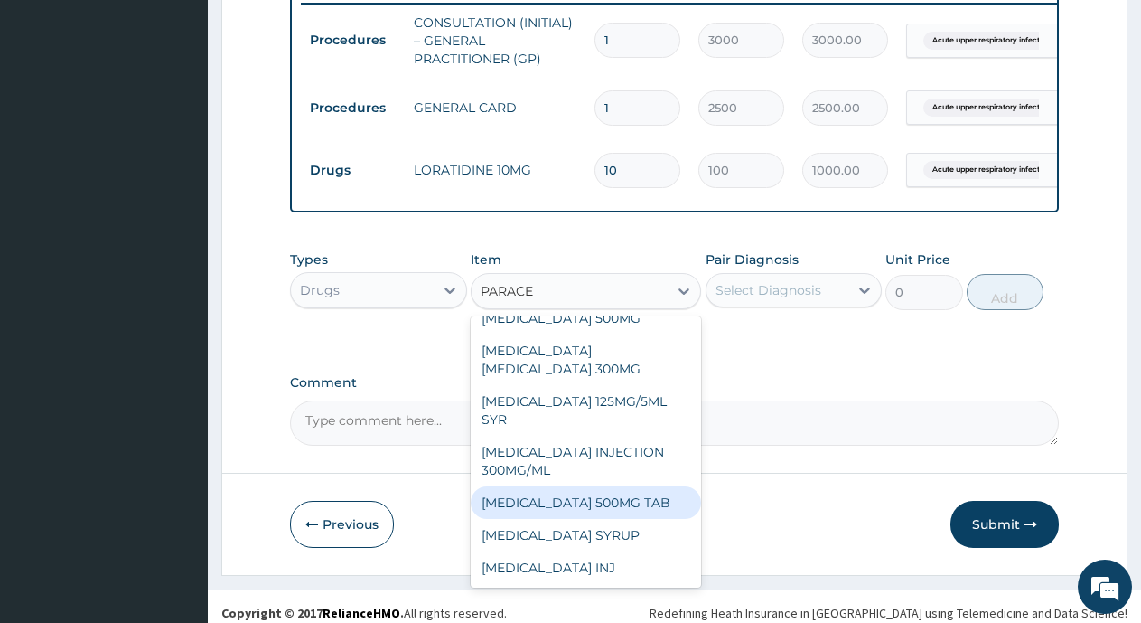
click at [604, 519] on div "PARACETAMOL 500MG TAB" at bounding box center [586, 502] width 230 height 33
type input "24"
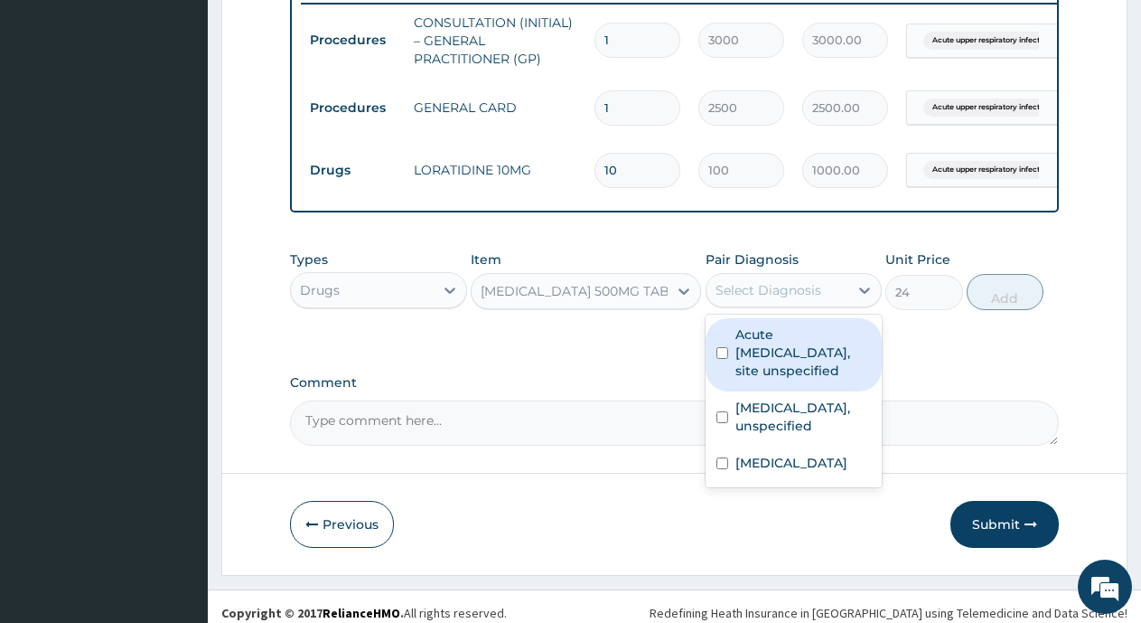
click at [790, 299] on div "Select Diagnosis" at bounding box center [769, 290] width 106 height 18
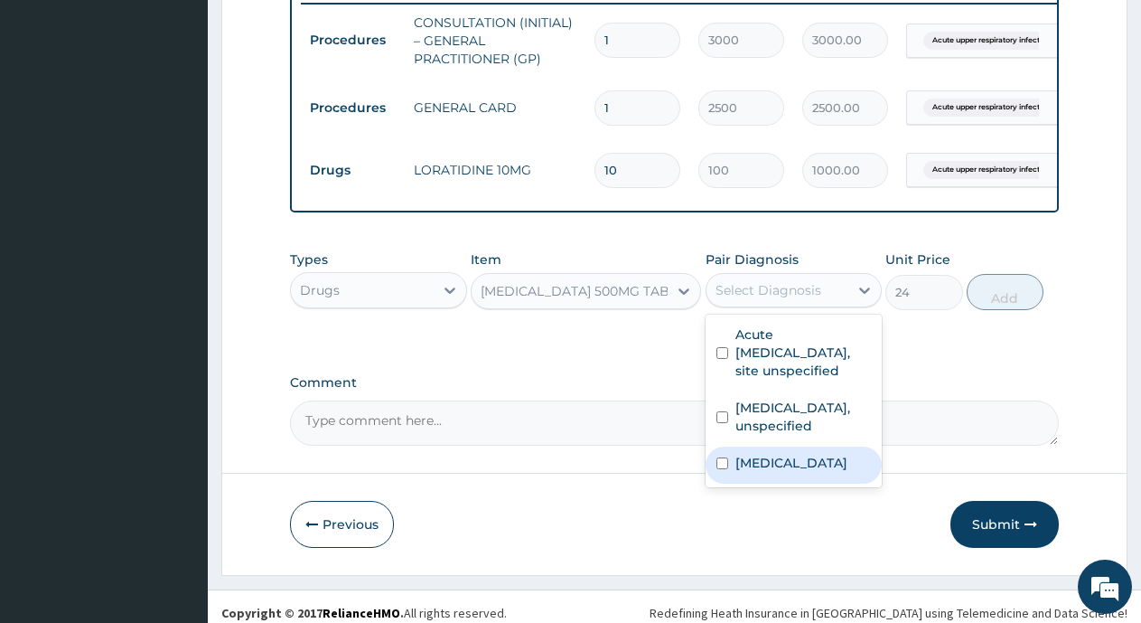
click at [719, 469] on input "checkbox" at bounding box center [722, 463] width 12 height 12
checkbox input "true"
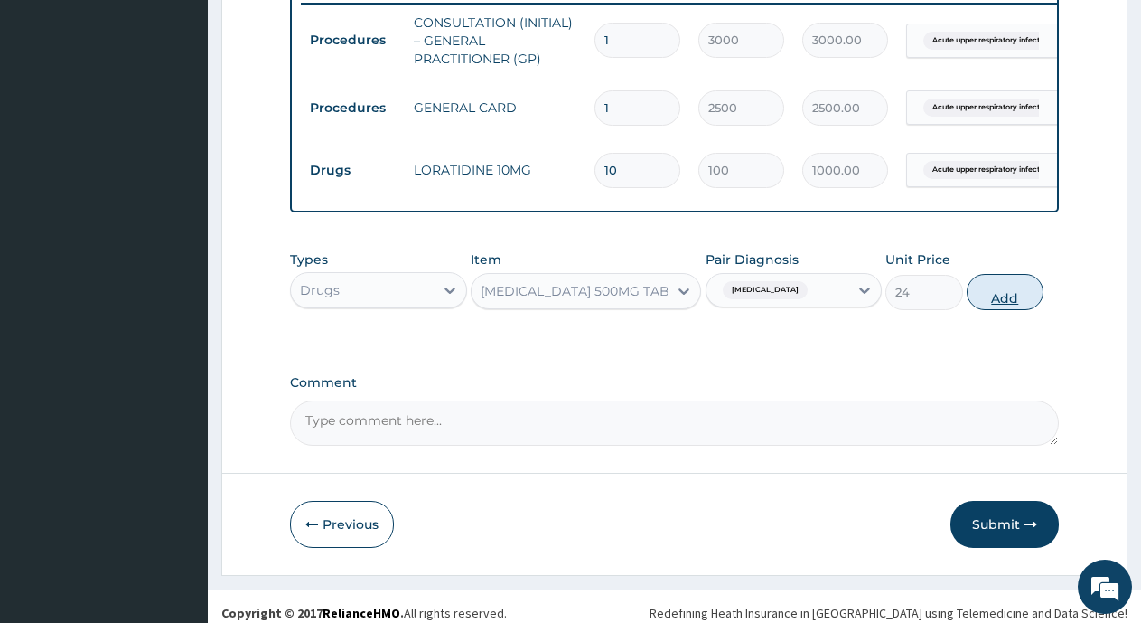
click at [997, 310] on button "Add" at bounding box center [1005, 292] width 77 height 36
type input "0"
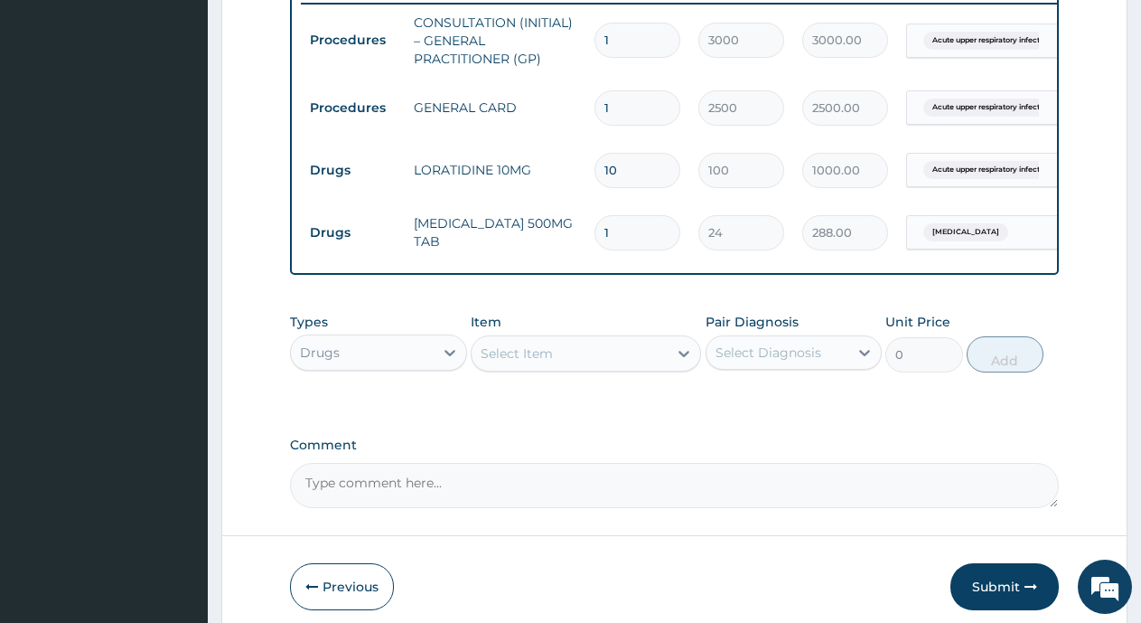
type input "12"
type input "288.00"
type input "12"
click at [660, 368] on div "Select Item" at bounding box center [570, 353] width 196 height 29
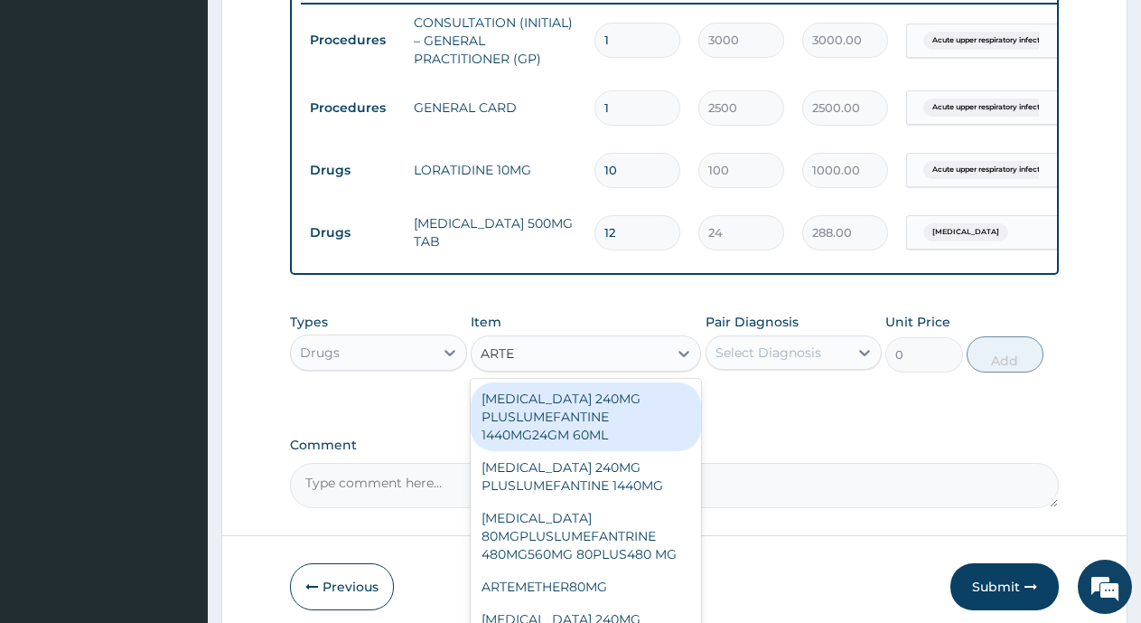
type input "ARTEM"
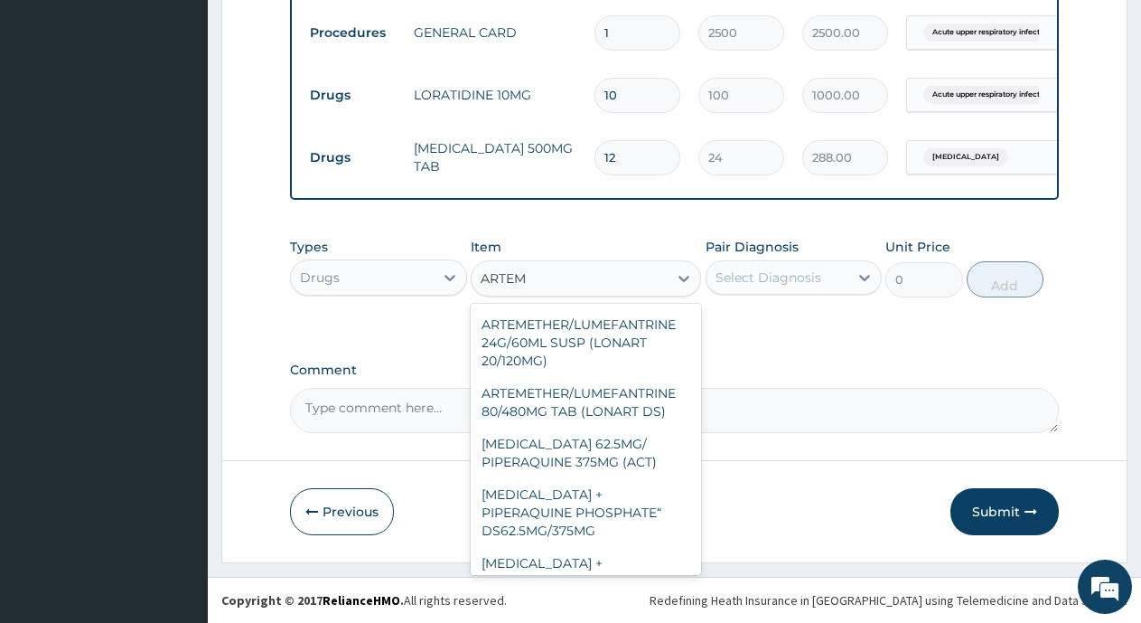
scroll to position [1265, 0]
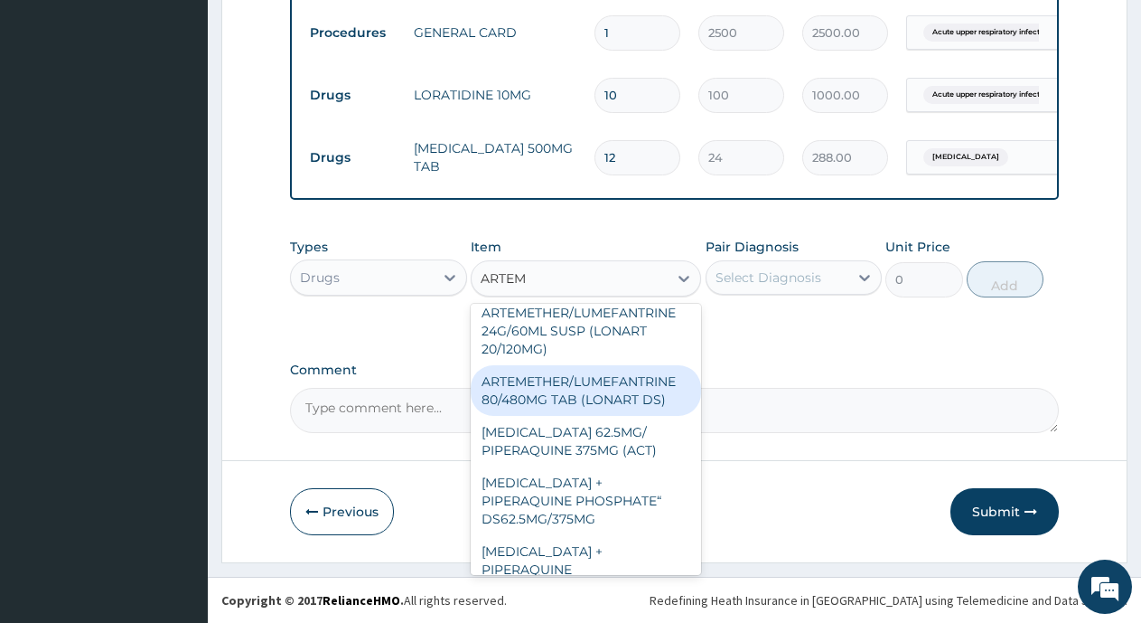
click at [632, 405] on div "ARTEMETHER/LUMEFANTRINE 80/480MG TAB (LONART DS)" at bounding box center [586, 390] width 230 height 51
type input "350"
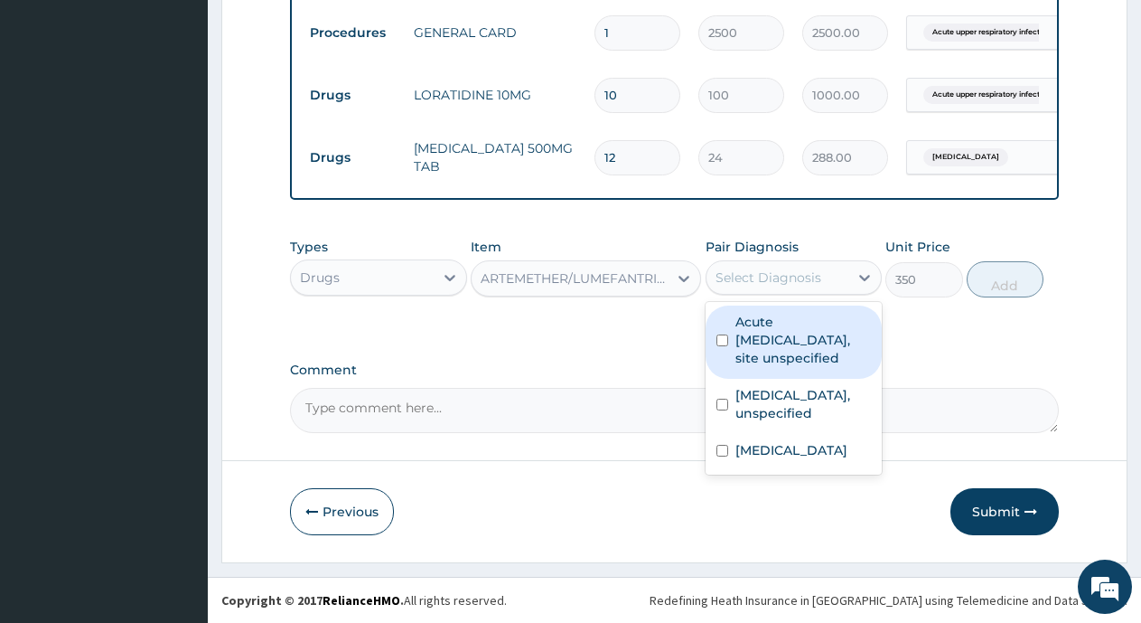
click at [824, 281] on div "Select Diagnosis" at bounding box center [778, 277] width 143 height 29
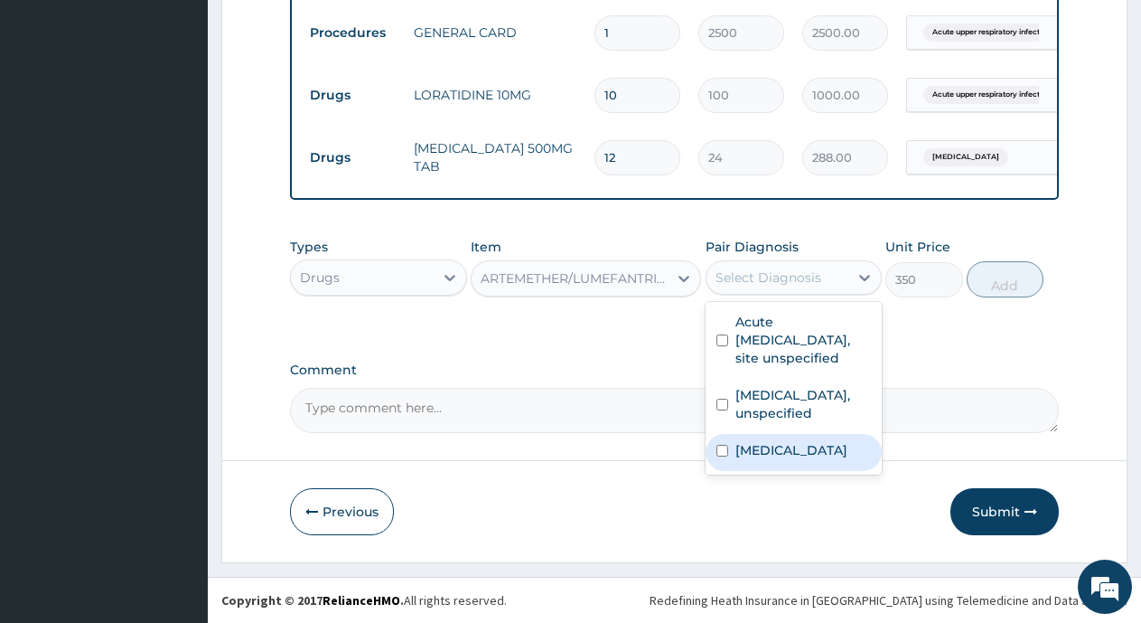
click at [725, 456] on input "checkbox" at bounding box center [722, 451] width 12 height 12
checkbox input "true"
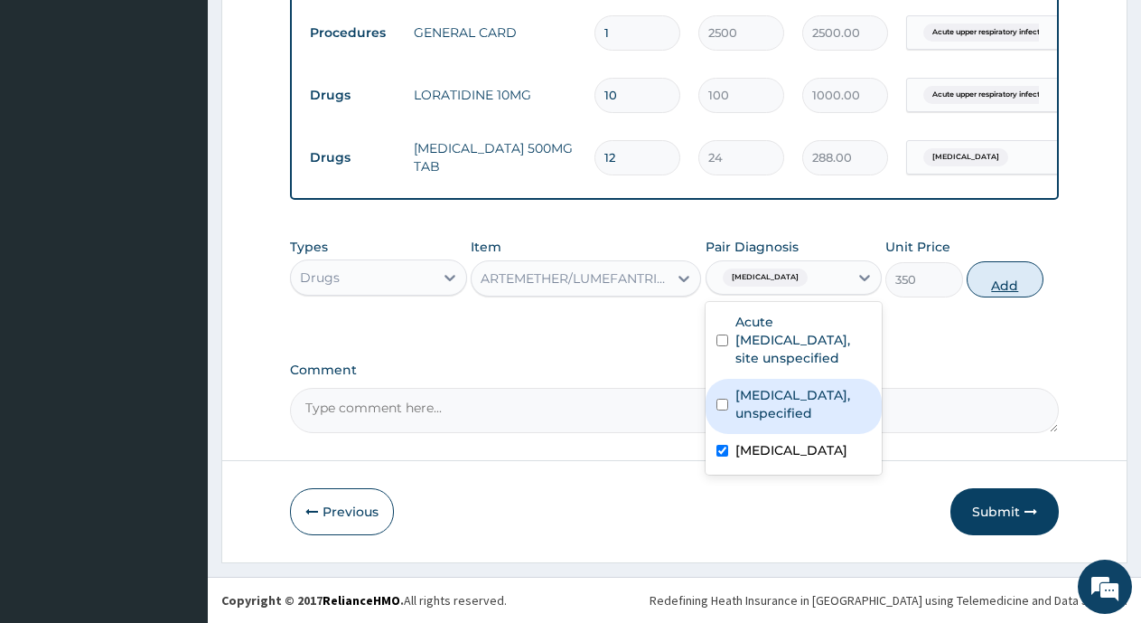
click at [998, 281] on button "Add" at bounding box center [1005, 279] width 77 height 36
type input "0"
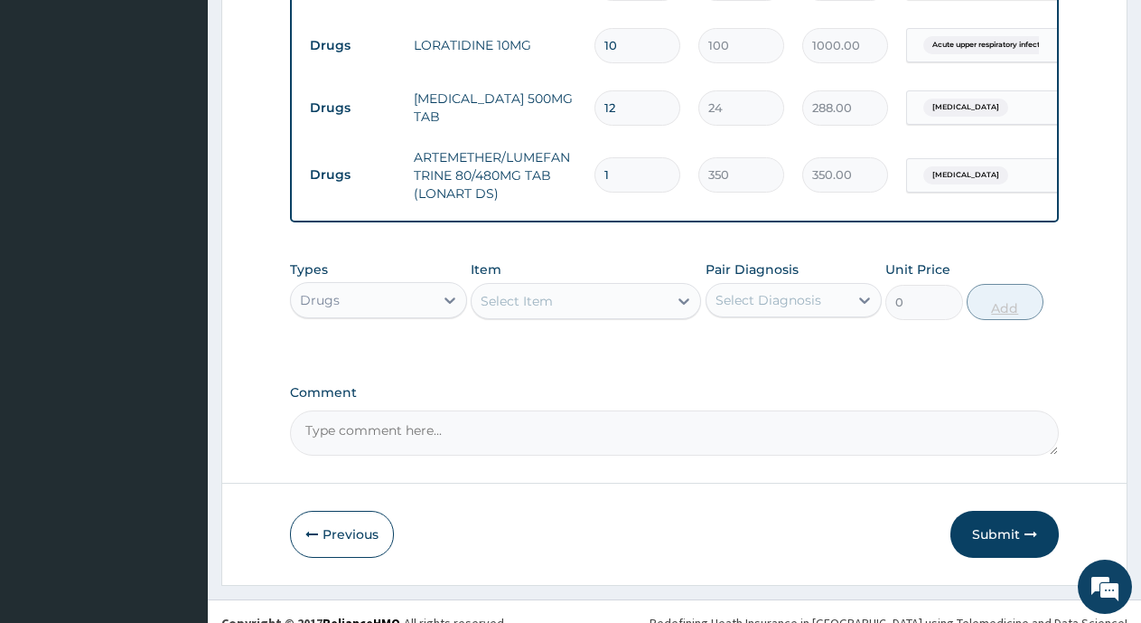
type input "0.00"
type input "6"
type input "2100.00"
type input "6"
click at [608, 315] on div "Select Item" at bounding box center [570, 300] width 196 height 29
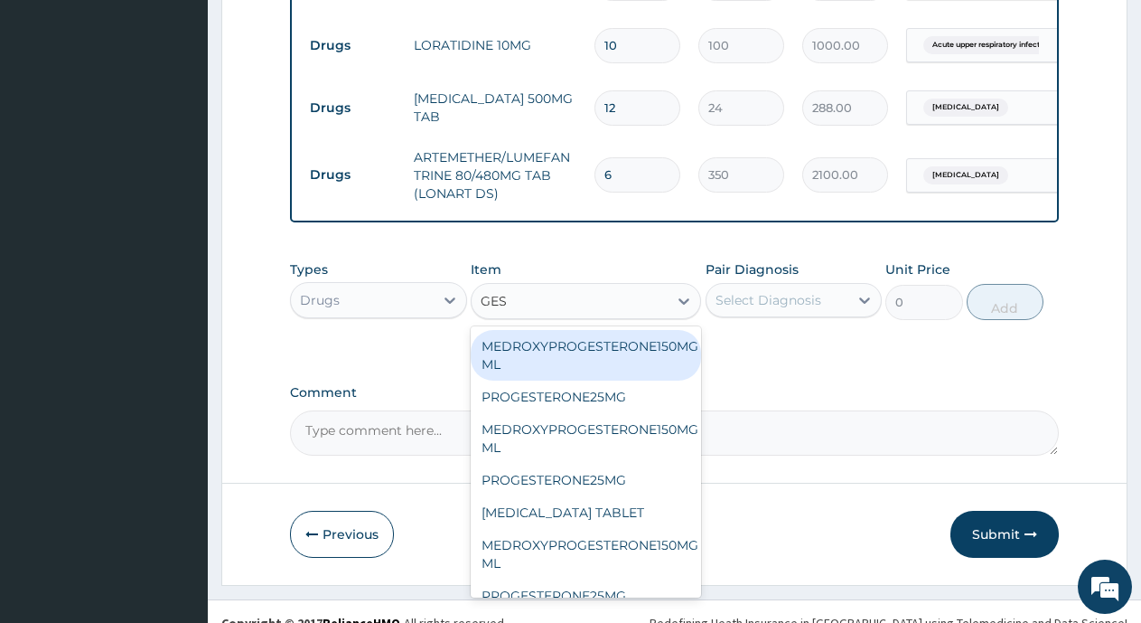
type input "GEST"
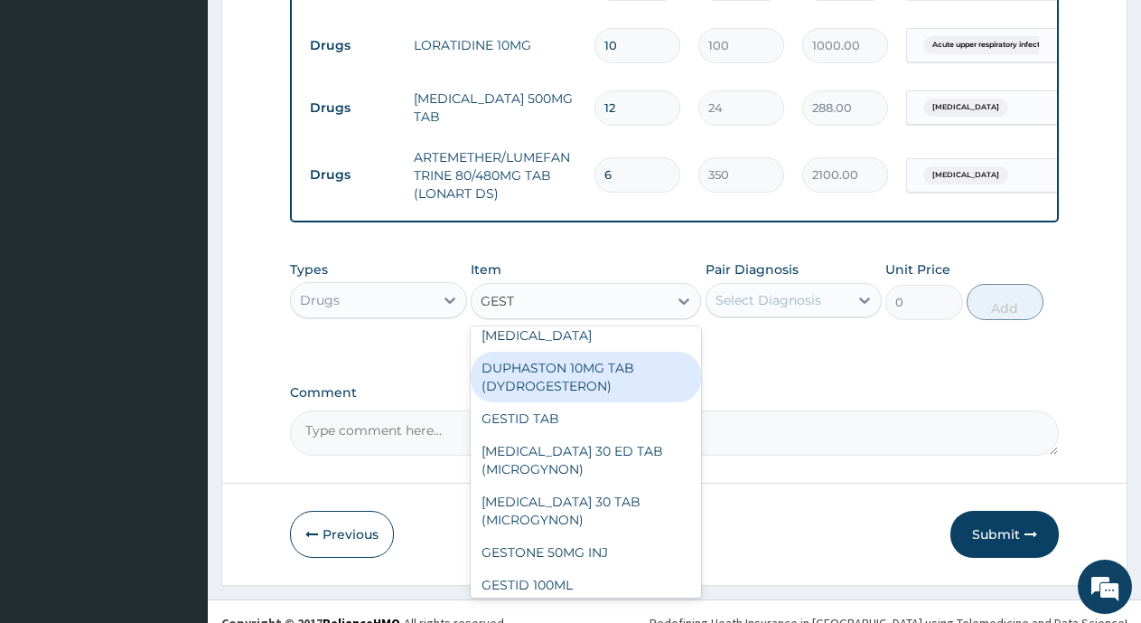
scroll to position [561, 0]
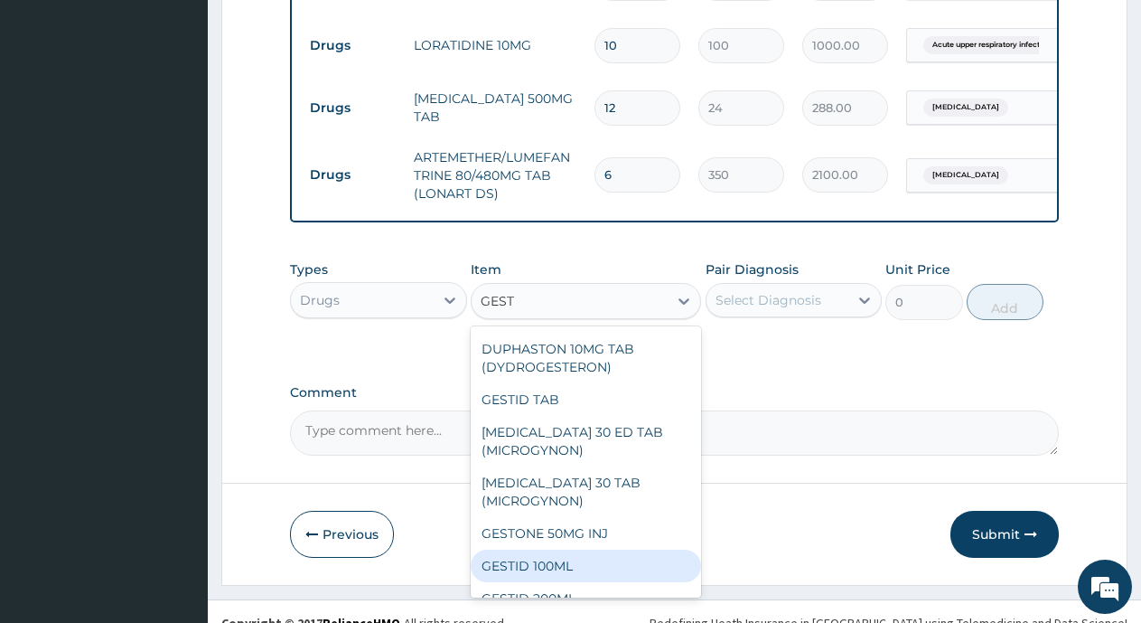
click at [572, 571] on div "GESTID 100ML" at bounding box center [586, 565] width 230 height 33
type input "1000"
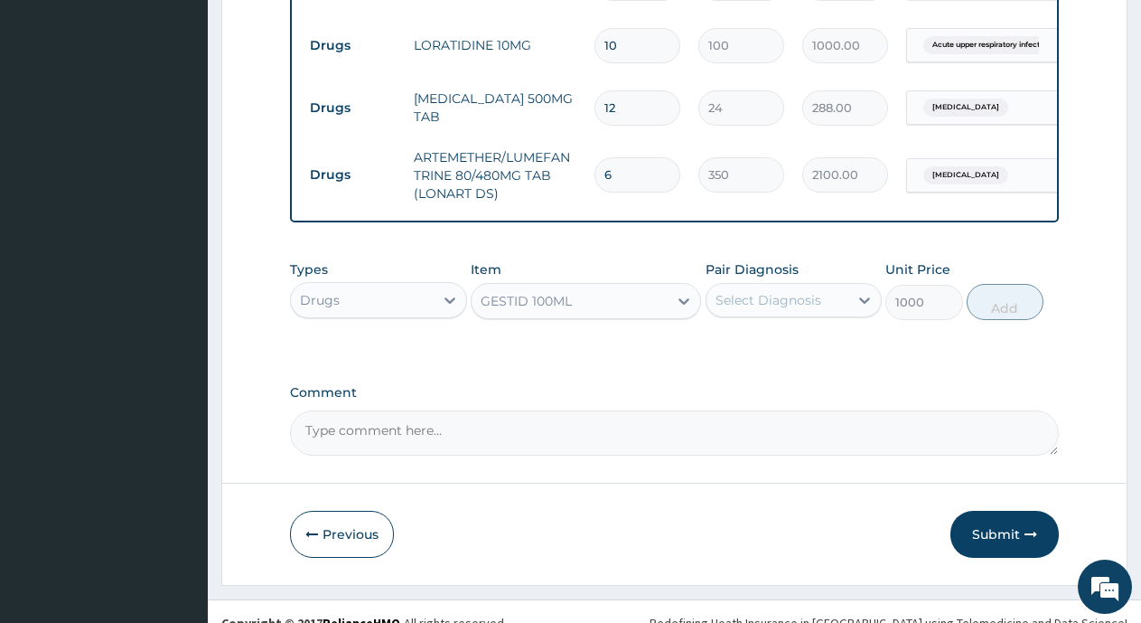
click at [791, 309] on div "Select Diagnosis" at bounding box center [769, 300] width 106 height 18
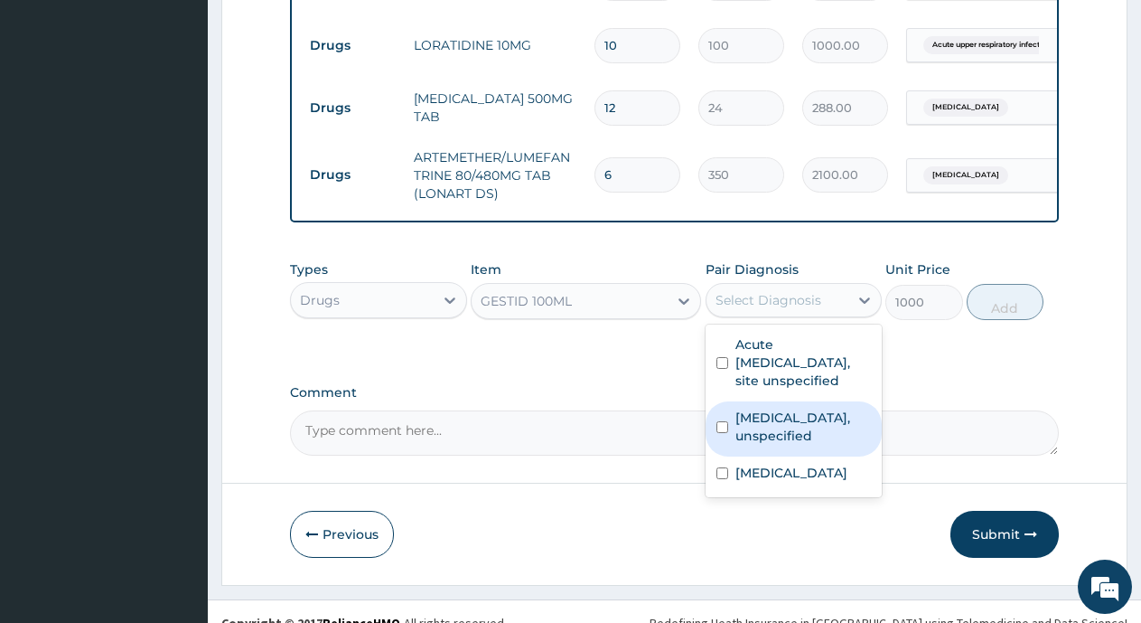
click at [729, 456] on div "Gastro-oesophageal reflux disease, unspecified" at bounding box center [794, 428] width 177 height 55
checkbox input "true"
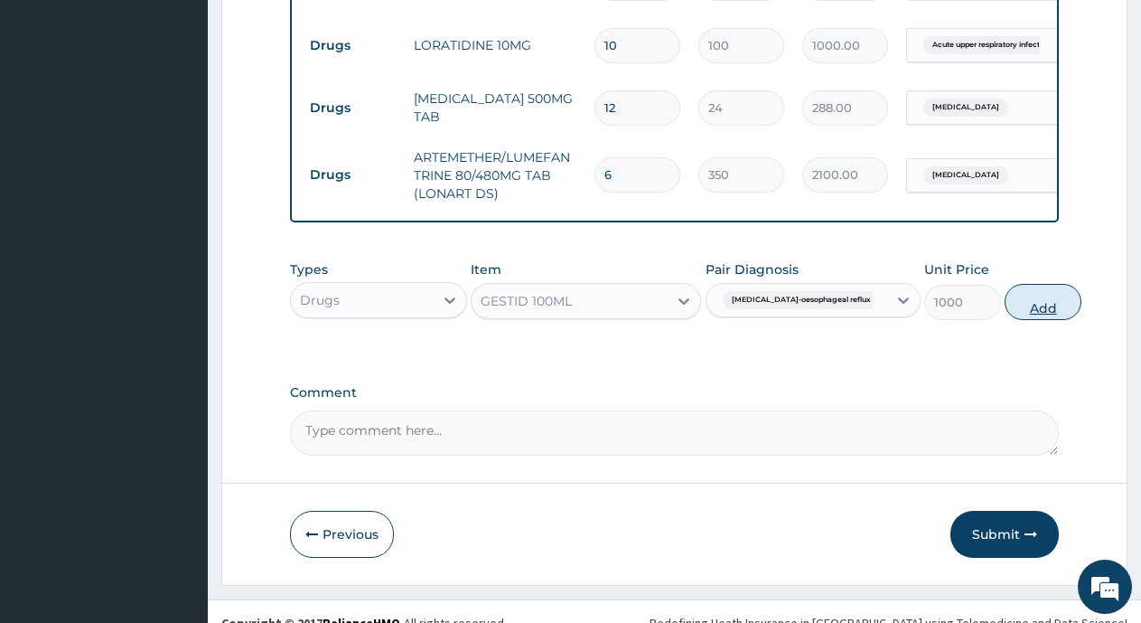
click at [1009, 320] on button "Add" at bounding box center [1043, 302] width 77 height 36
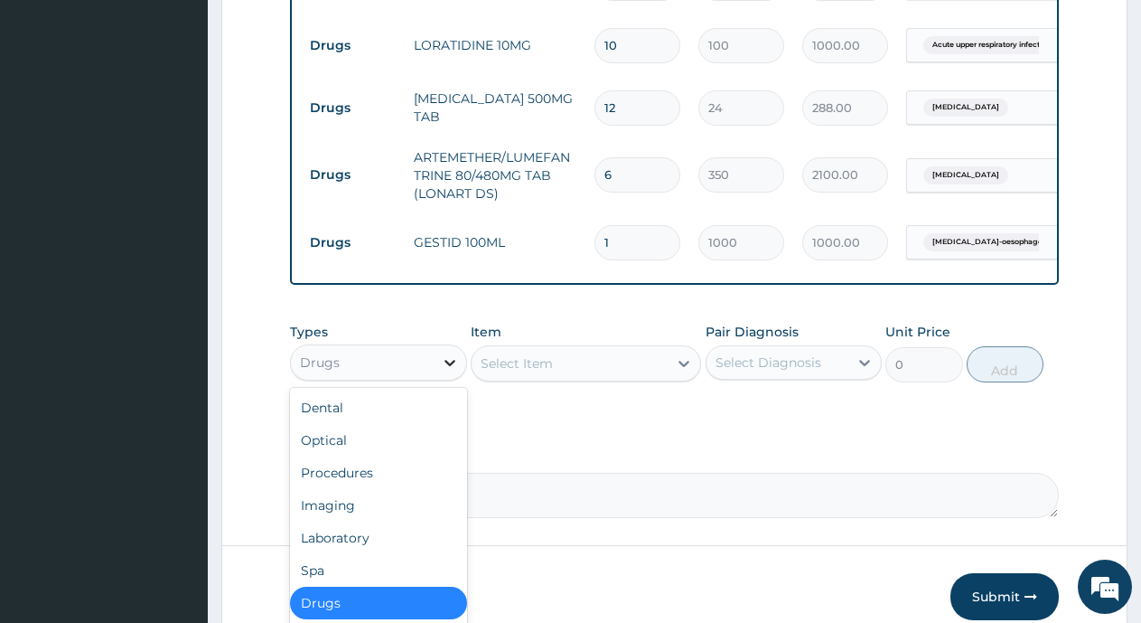
click at [437, 379] on div at bounding box center [450, 362] width 33 height 33
click at [339, 554] on div "Laboratory" at bounding box center [378, 537] width 177 height 33
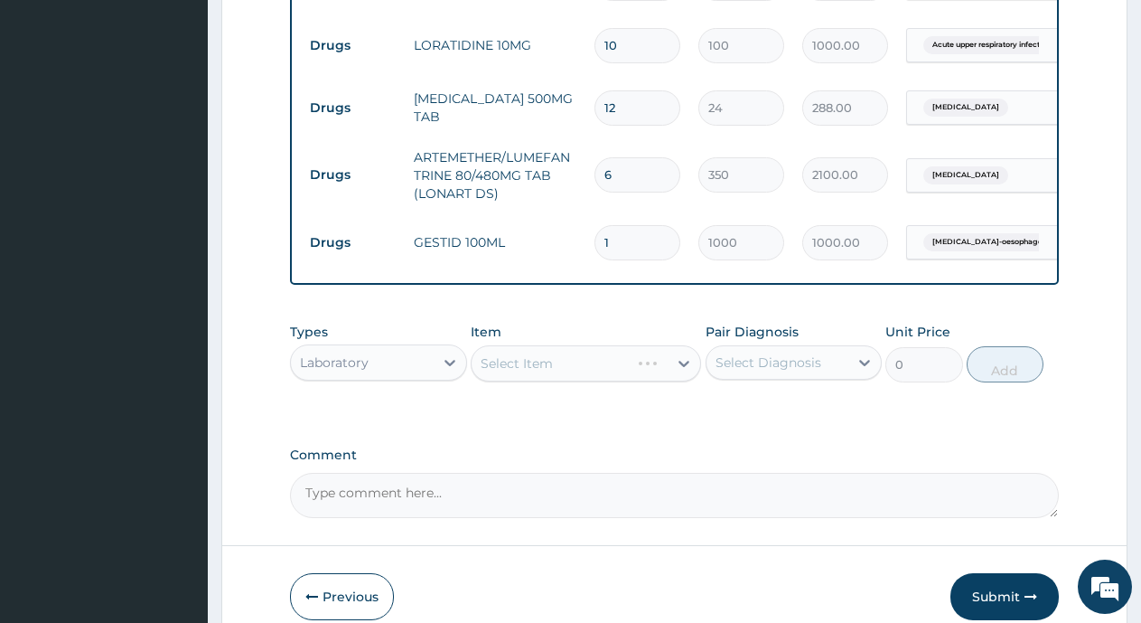
click at [517, 381] on div "Select Item" at bounding box center [586, 363] width 230 height 36
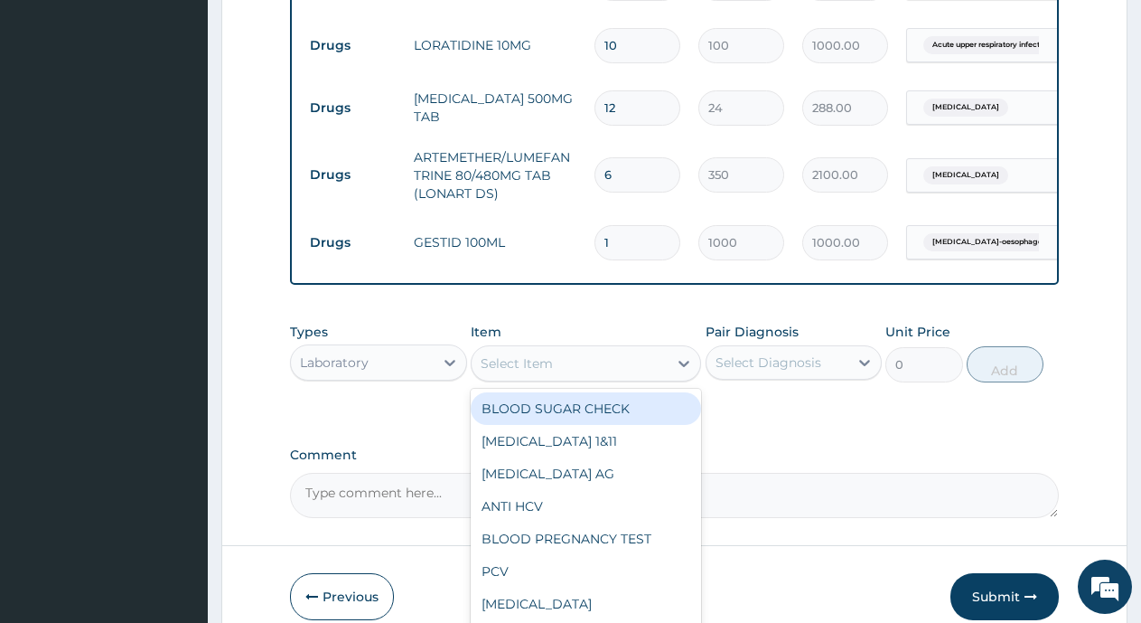
click at [517, 372] on div "Select Item" at bounding box center [517, 363] width 72 height 18
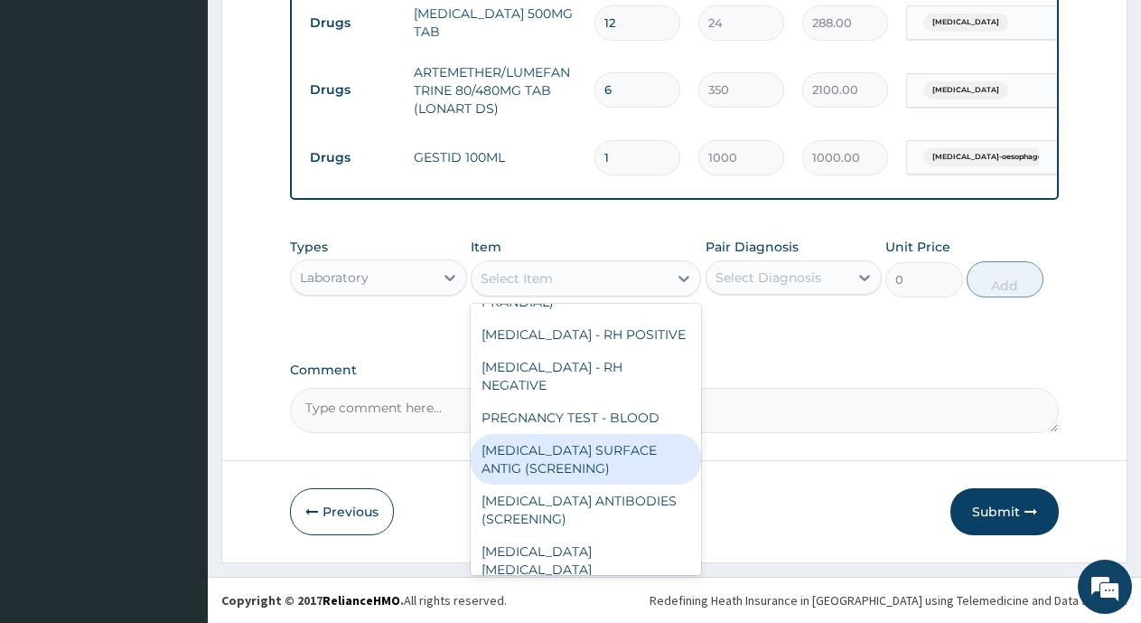
scroll to position [481, 0]
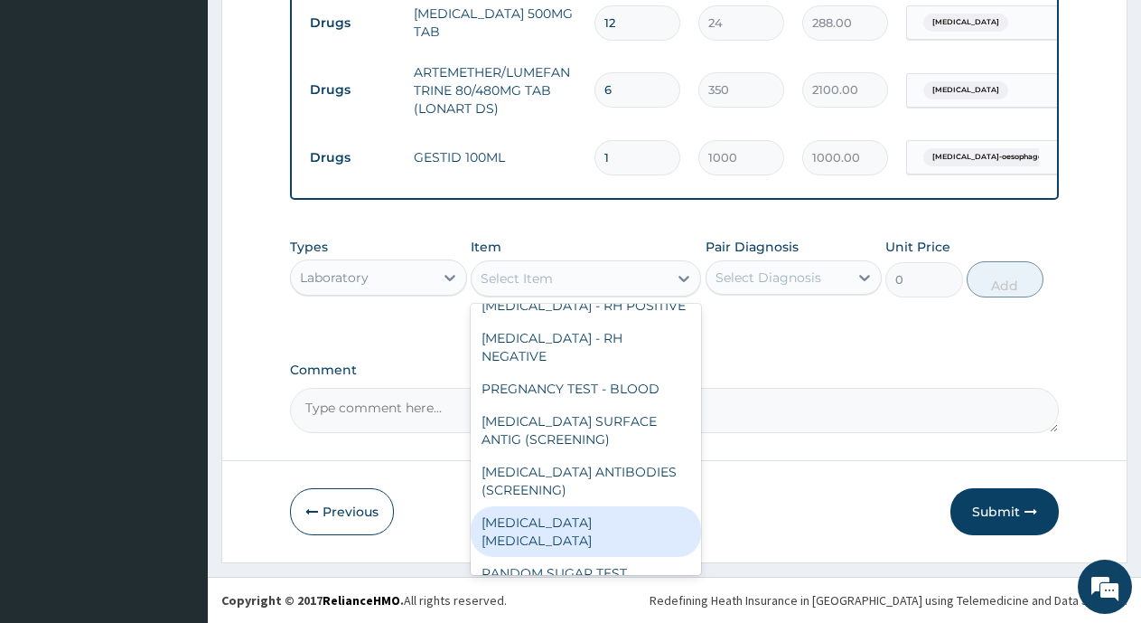
click at [569, 524] on div "MALARIA PARASITE" at bounding box center [586, 531] width 230 height 51
type input "1800"
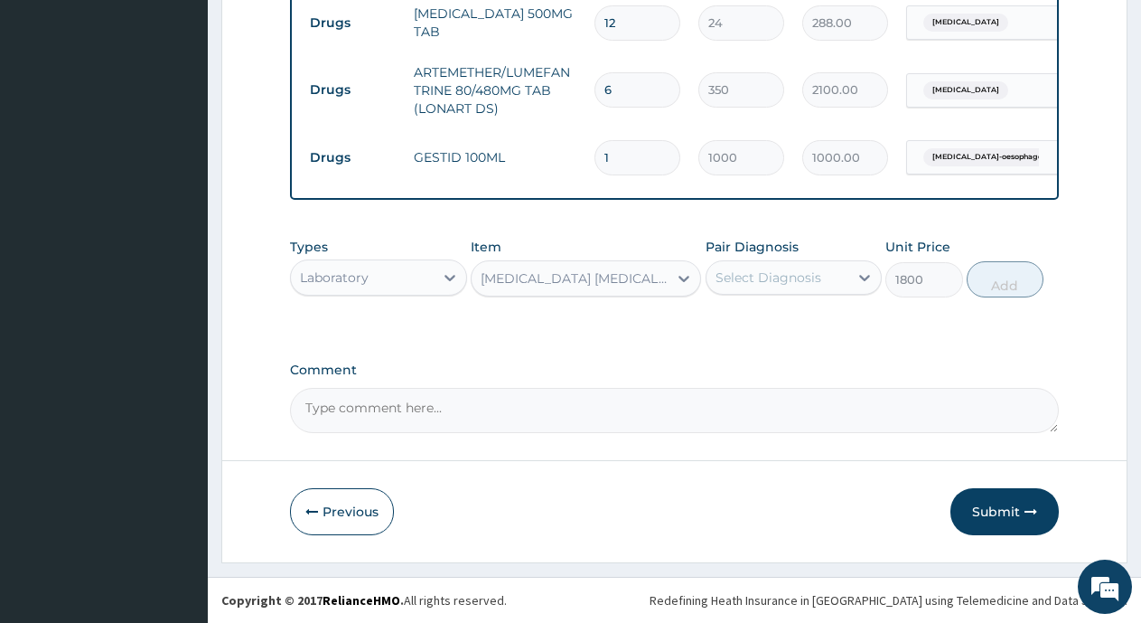
click at [748, 276] on div "Select Diagnosis" at bounding box center [769, 277] width 106 height 18
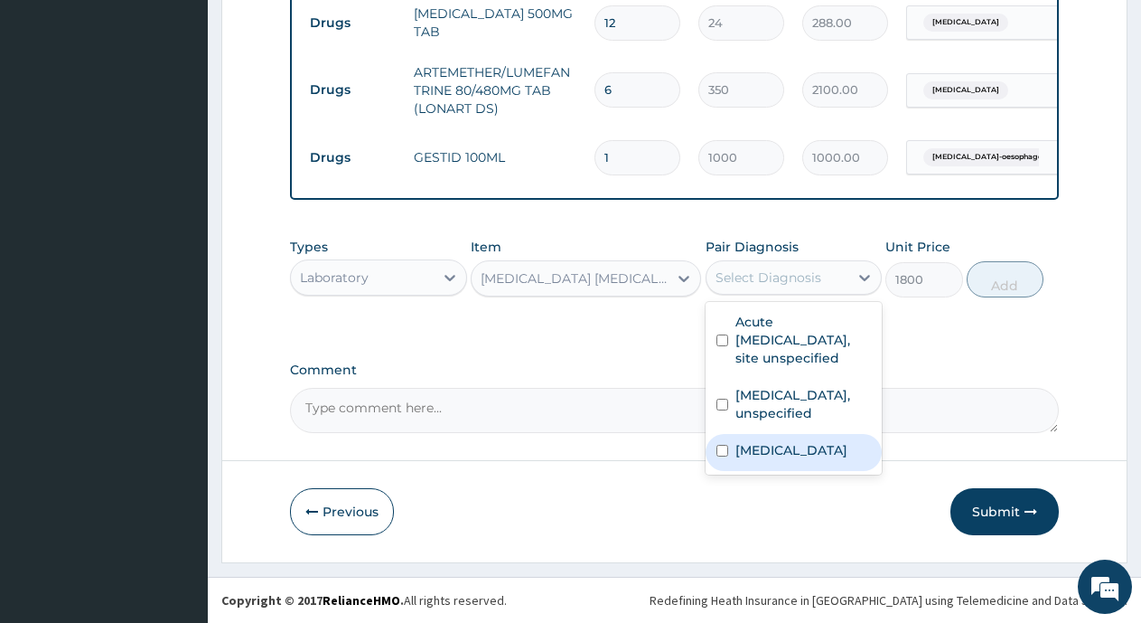
click at [724, 456] on input "checkbox" at bounding box center [722, 451] width 12 height 12
checkbox input "true"
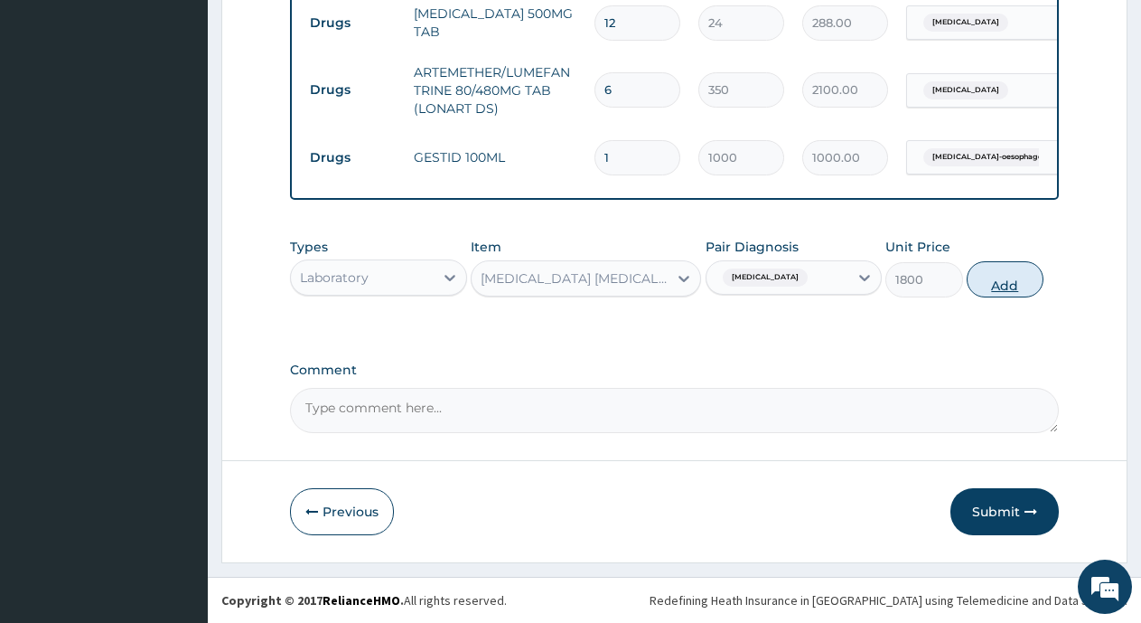
click at [985, 286] on button "Add" at bounding box center [1005, 279] width 77 height 36
type input "0"
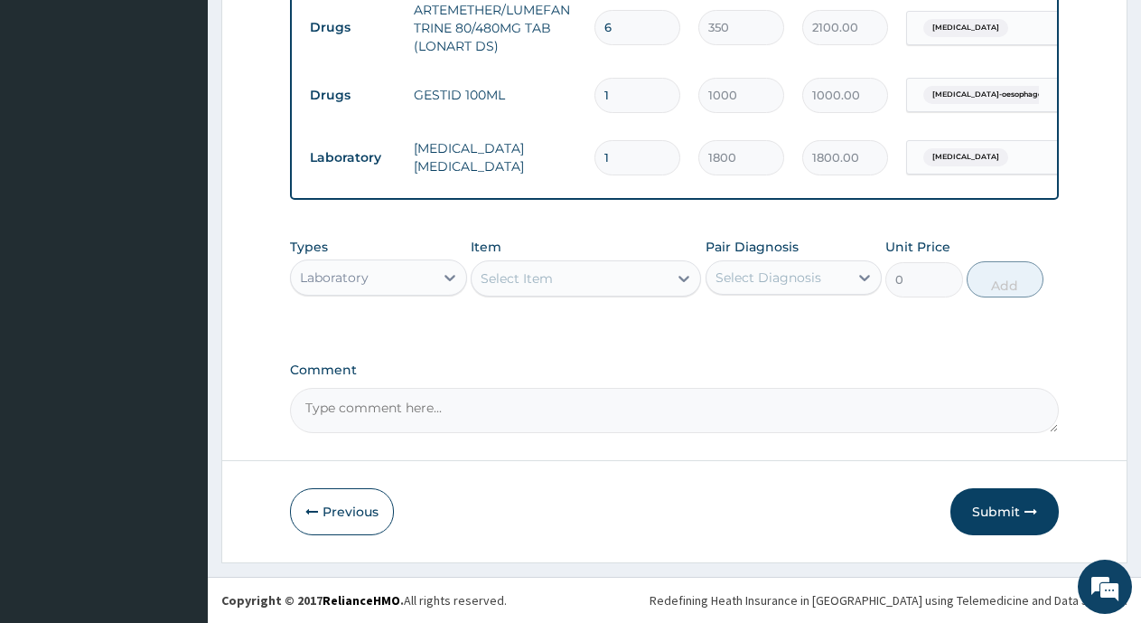
scroll to position [1038, 0]
click at [1000, 509] on button "Submit" at bounding box center [1004, 511] width 108 height 47
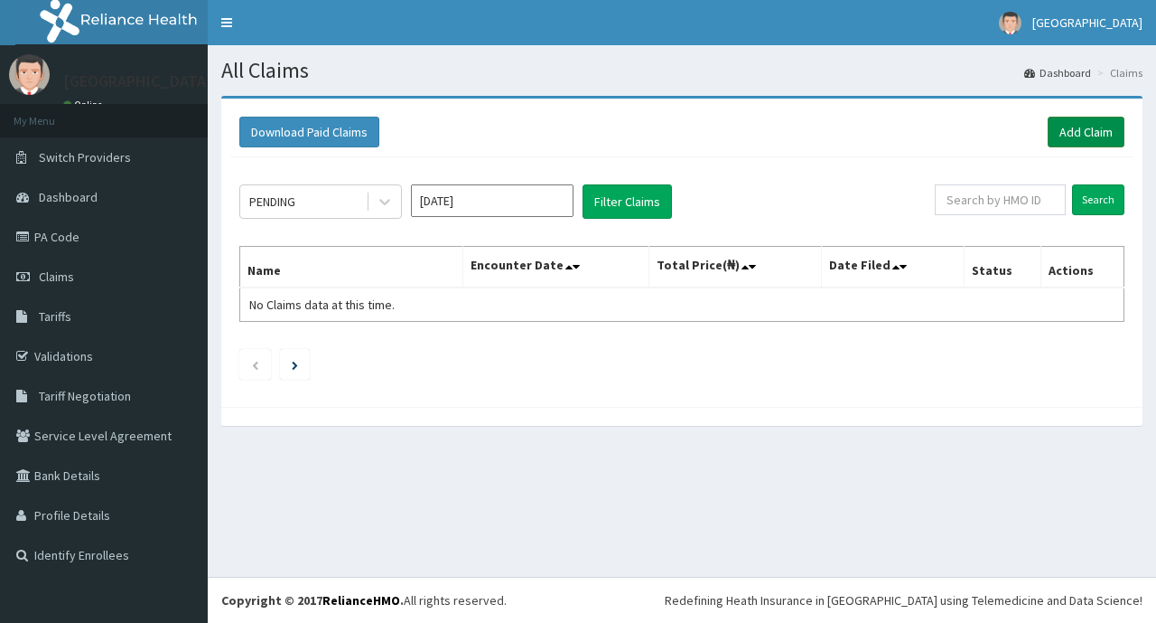
click at [1089, 140] on link "Add Claim" at bounding box center [1086, 132] width 77 height 31
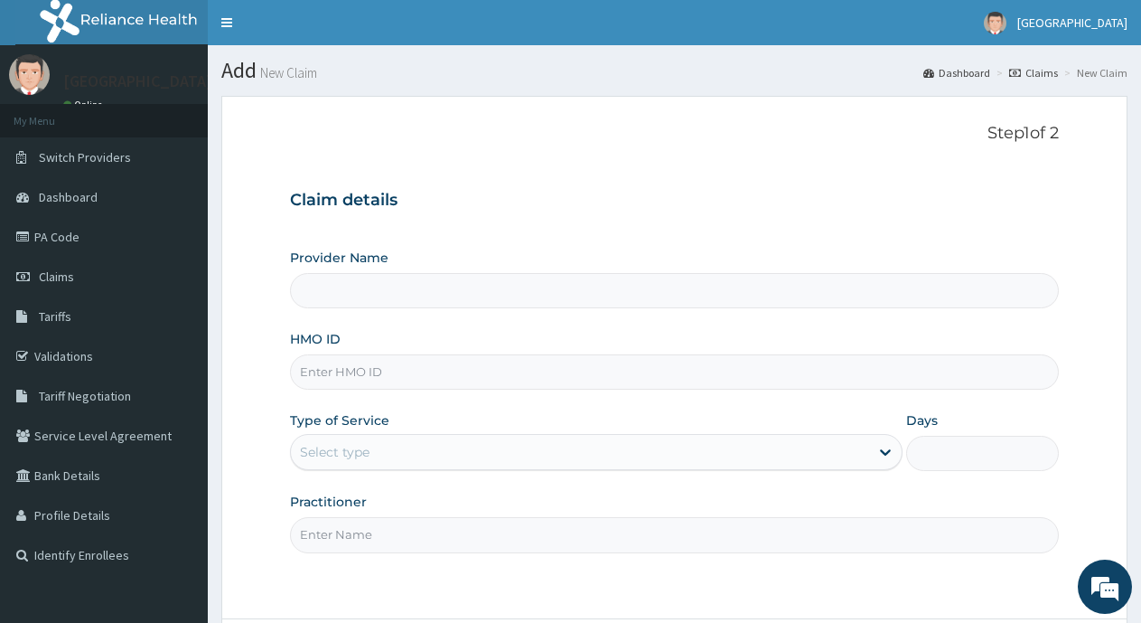
type input "[GEOGRAPHIC_DATA]"
